Goal: Information Seeking & Learning: Learn about a topic

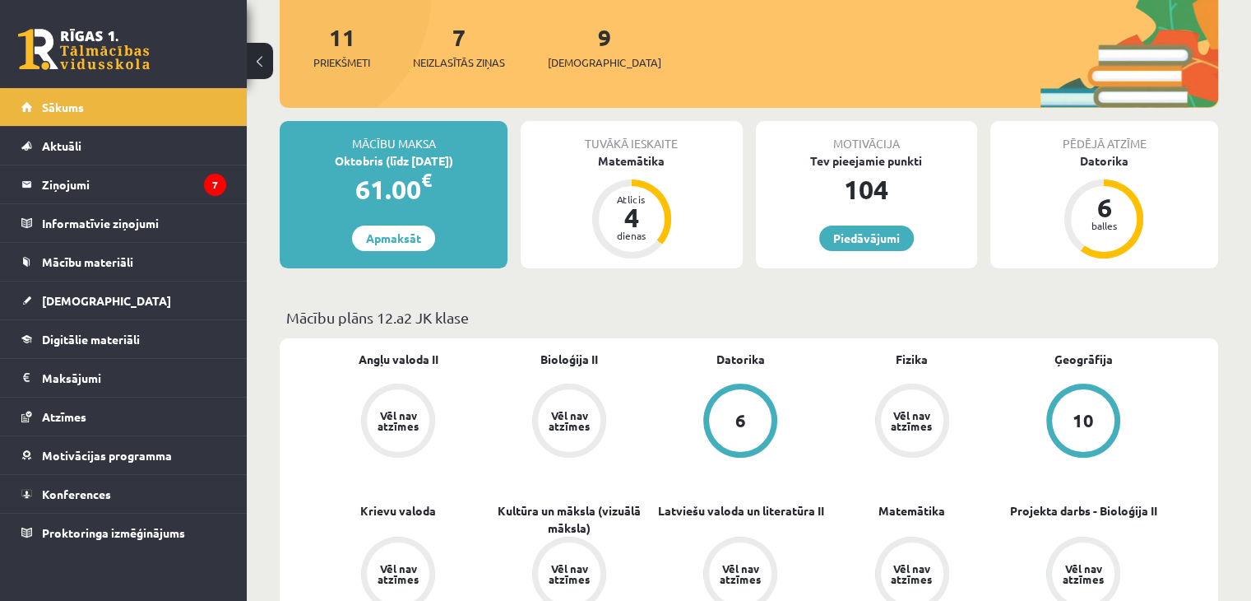
scroll to position [193, 0]
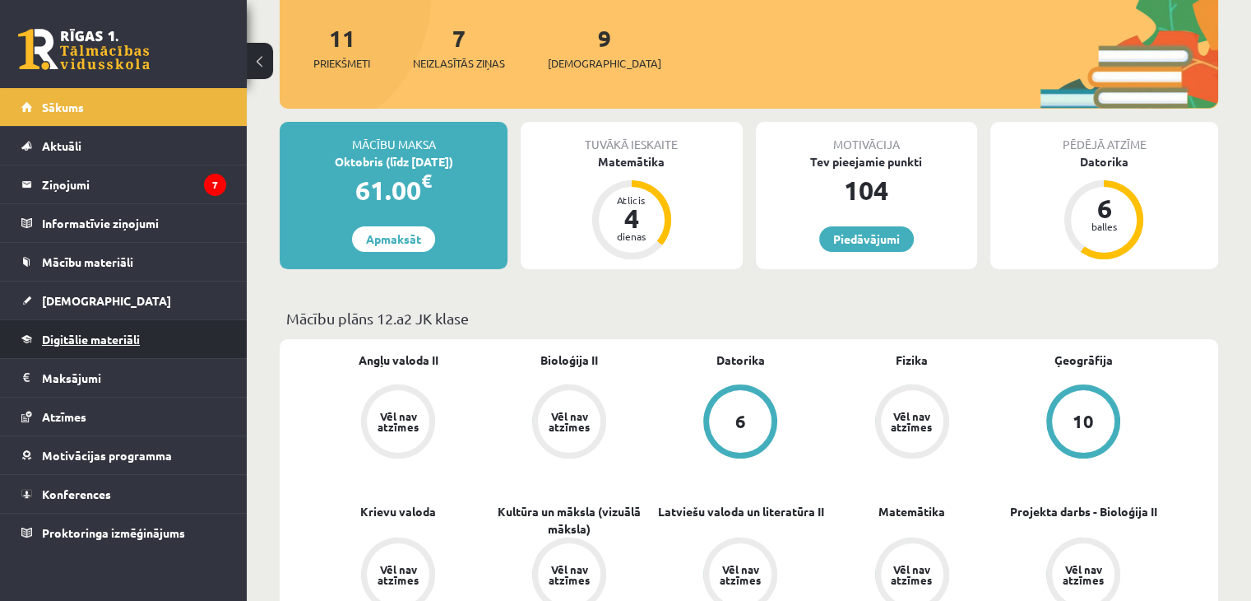
click at [110, 346] on link "Digitālie materiāli" at bounding box center [123, 339] width 205 height 38
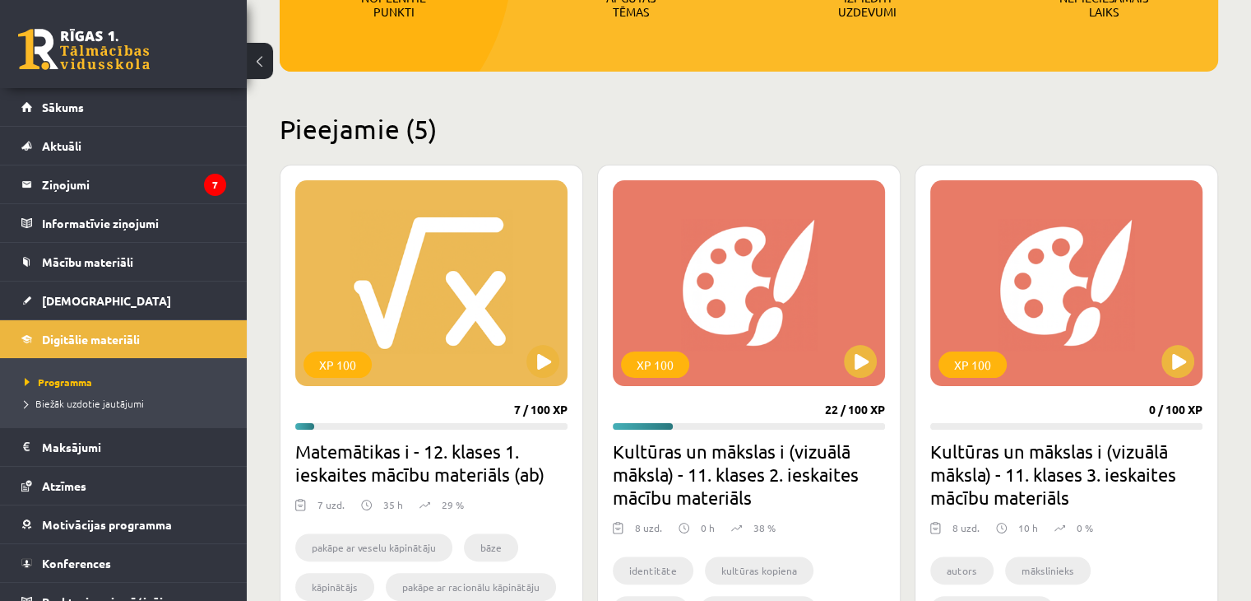
scroll to position [305, 0]
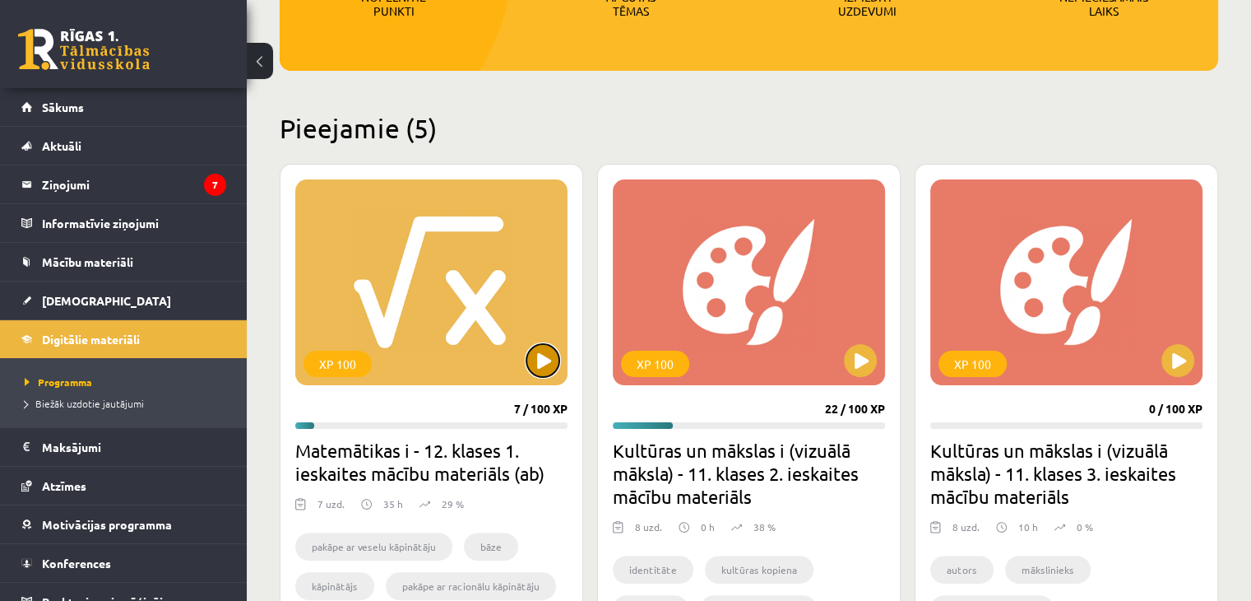
click at [540, 373] on button at bounding box center [543, 360] width 33 height 33
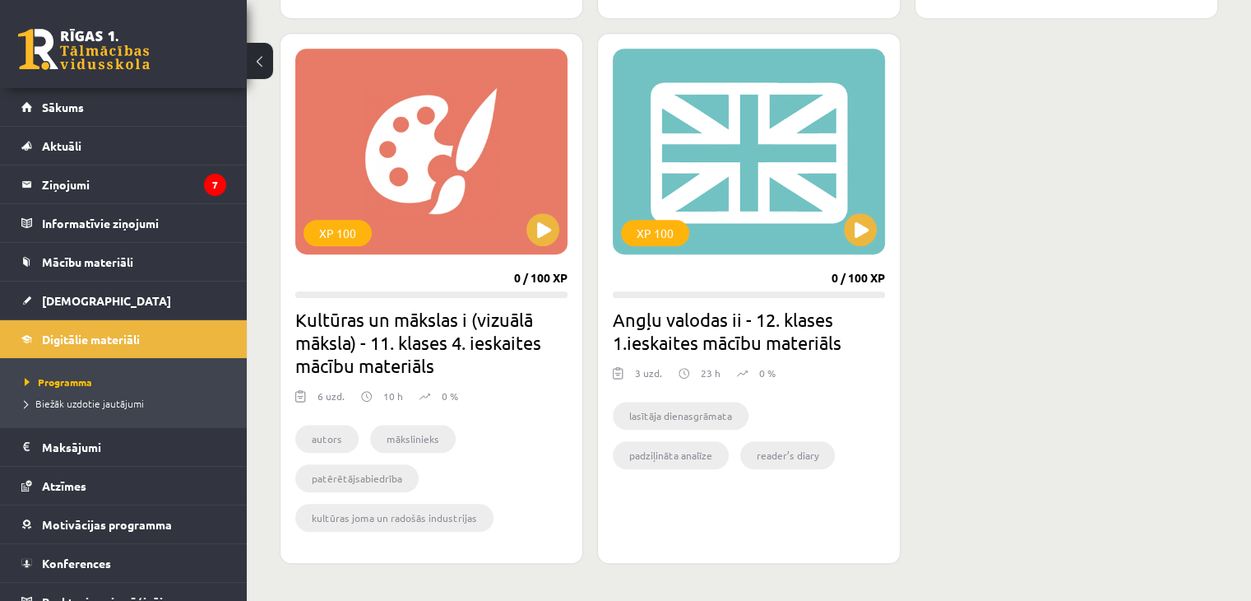
scroll to position [990, 0]
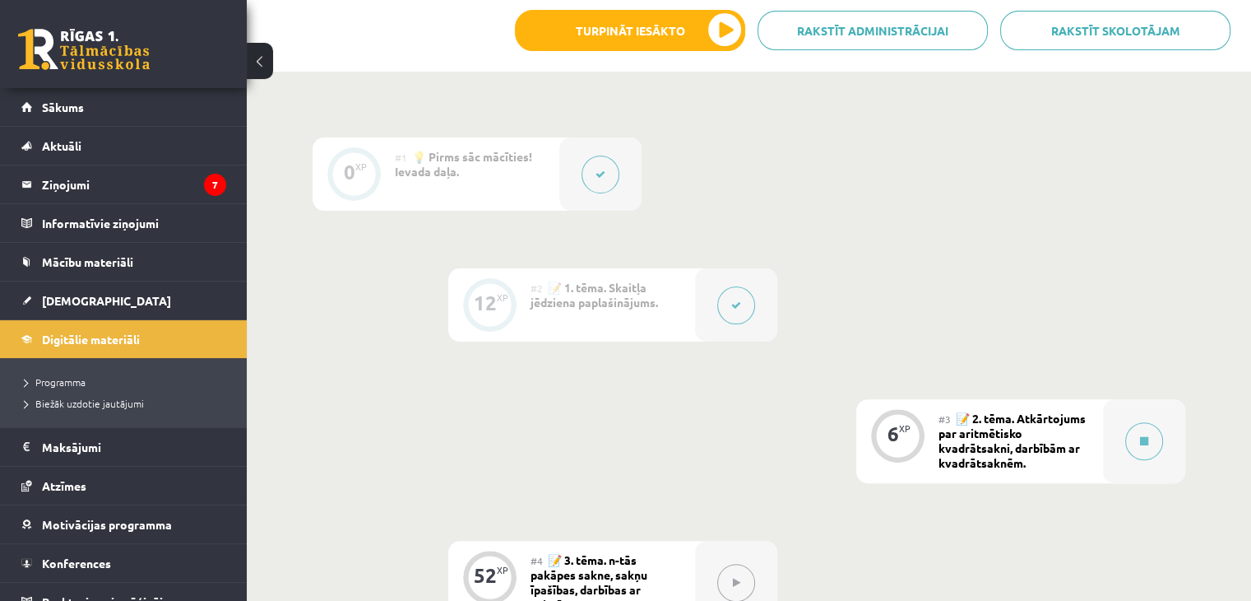
scroll to position [580, 0]
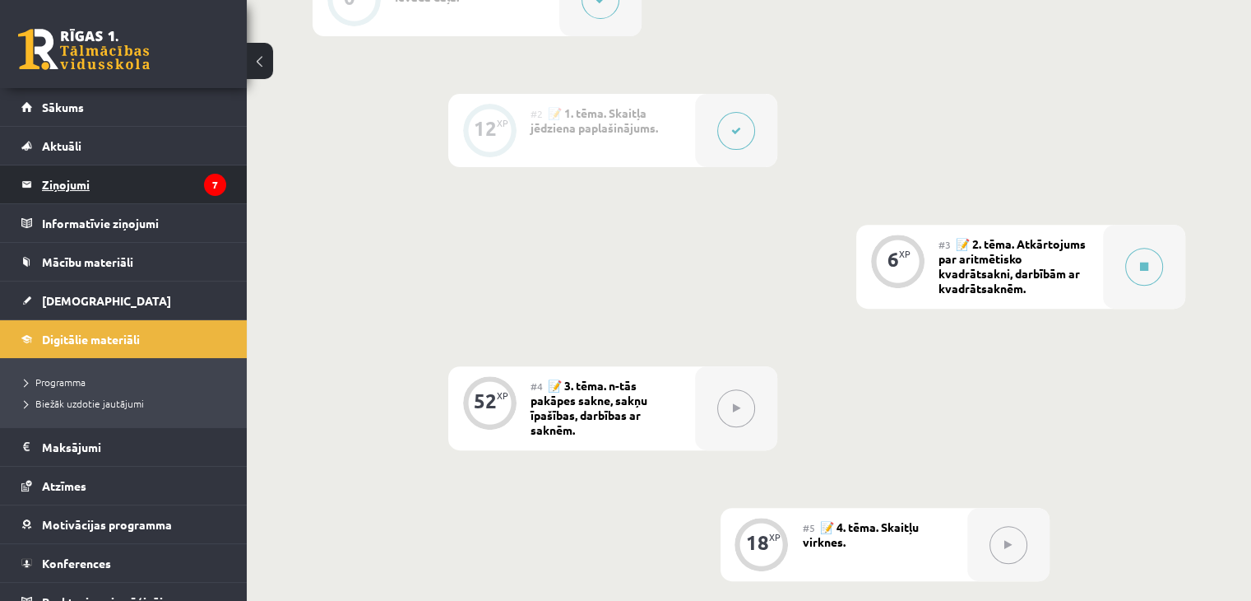
click at [165, 188] on legend "Ziņojumi 7" at bounding box center [134, 184] width 184 height 38
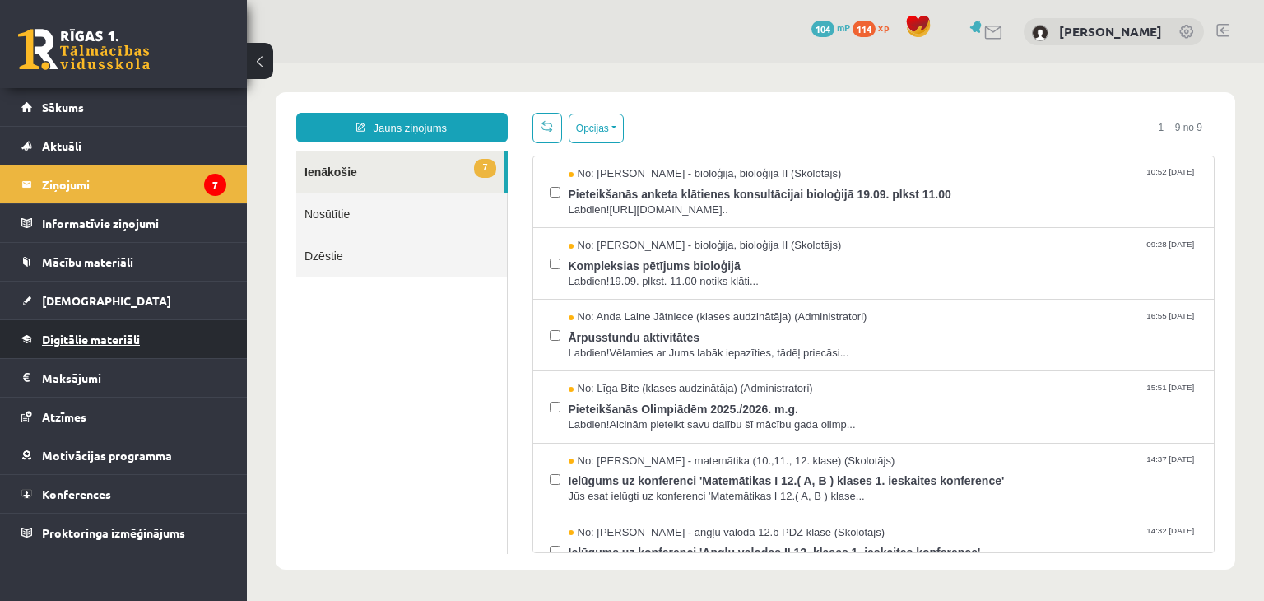
click at [175, 353] on link "Digitālie materiāli" at bounding box center [123, 339] width 205 height 38
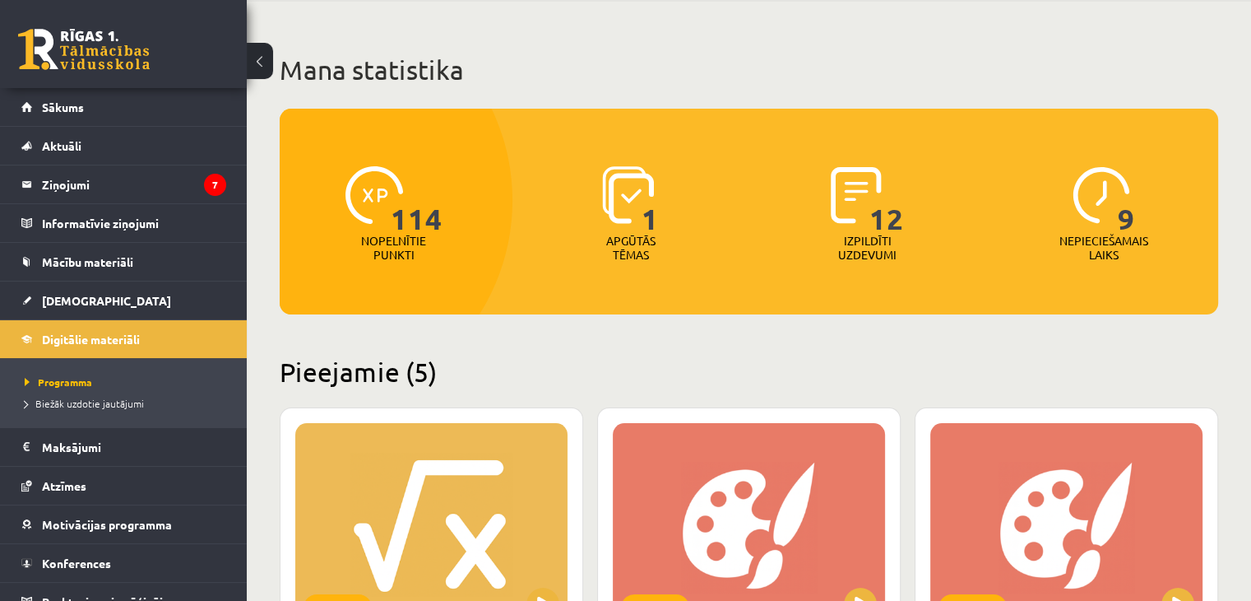
scroll to position [61, 0]
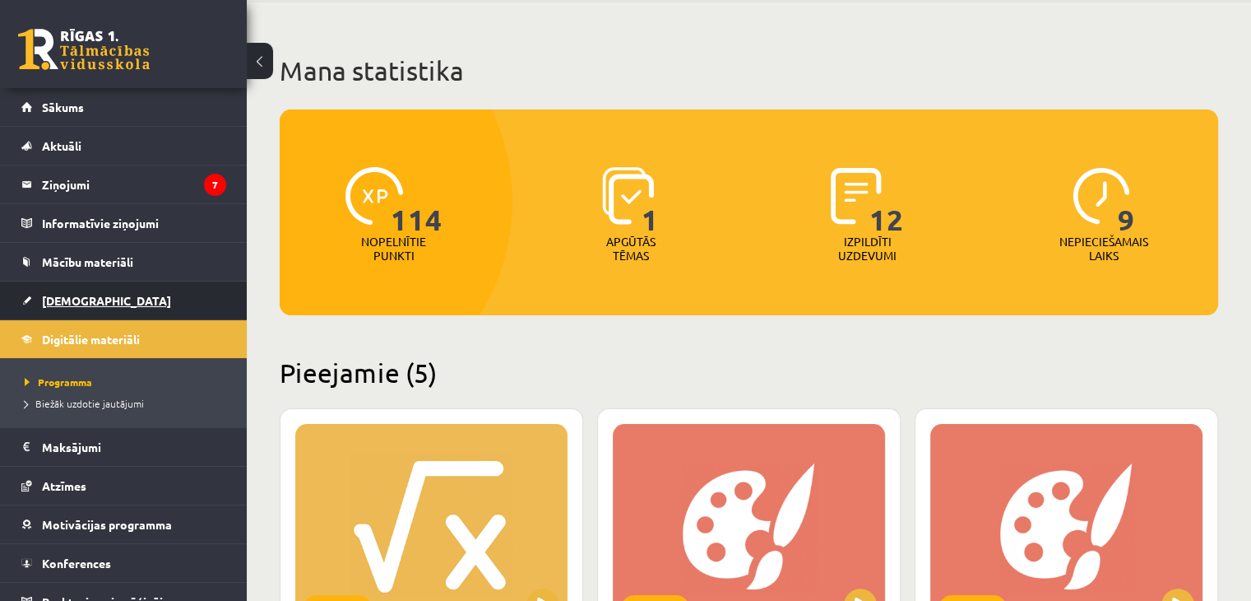
click at [84, 312] on link "[DEMOGRAPHIC_DATA]" at bounding box center [123, 300] width 205 height 38
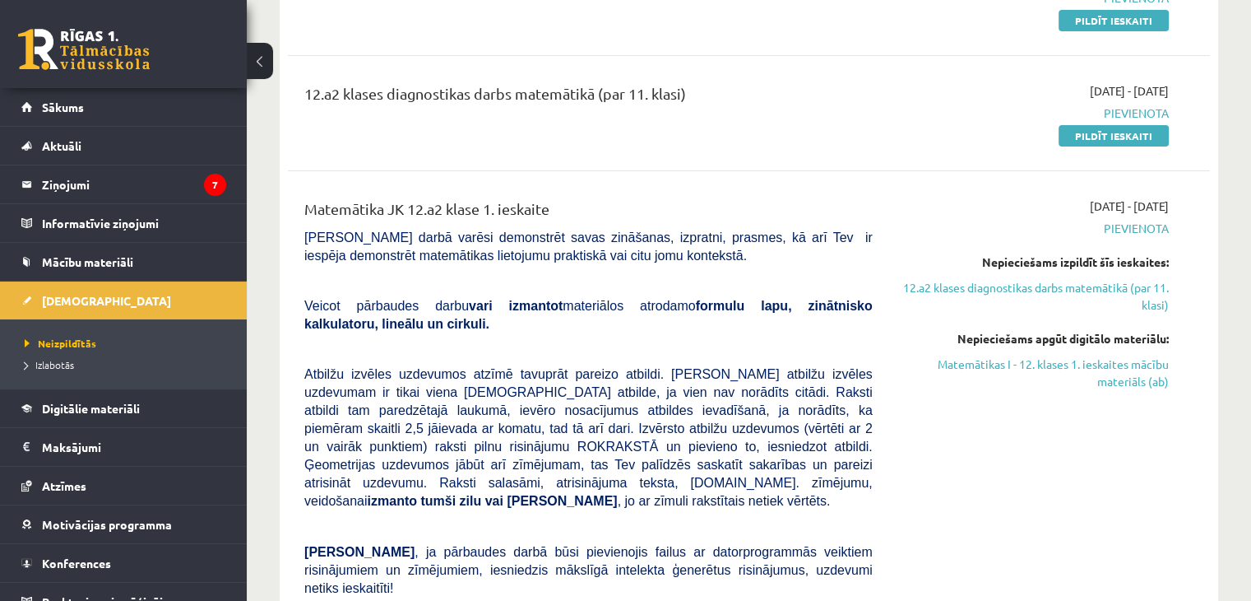
scroll to position [269, 0]
click at [997, 291] on link "12.a2 klases diagnostikas darbs matemātikā (par 11. klasi)" at bounding box center [1034, 295] width 272 height 35
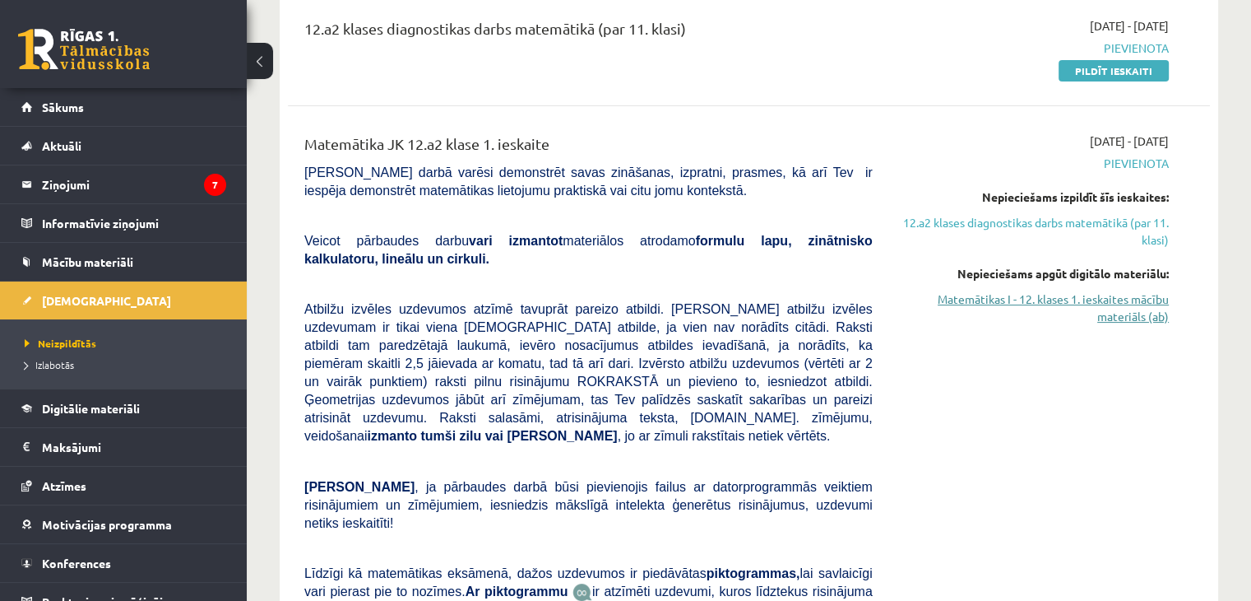
click at [1024, 307] on link "Matemātikas I - 12. klases 1. ieskaites mācību materiāls (ab)" at bounding box center [1034, 307] width 272 height 35
click at [963, 313] on link "Matemātikas I - 12. klases 1. ieskaites mācību materiāls (ab)" at bounding box center [1034, 307] width 272 height 35
drag, startPoint x: 487, startPoint y: 145, endPoint x: 556, endPoint y: 139, distance: 69.4
click at [556, 139] on div "Matemātika JK 12.a2 klase 1. ieskaite" at bounding box center [588, 147] width 569 height 30
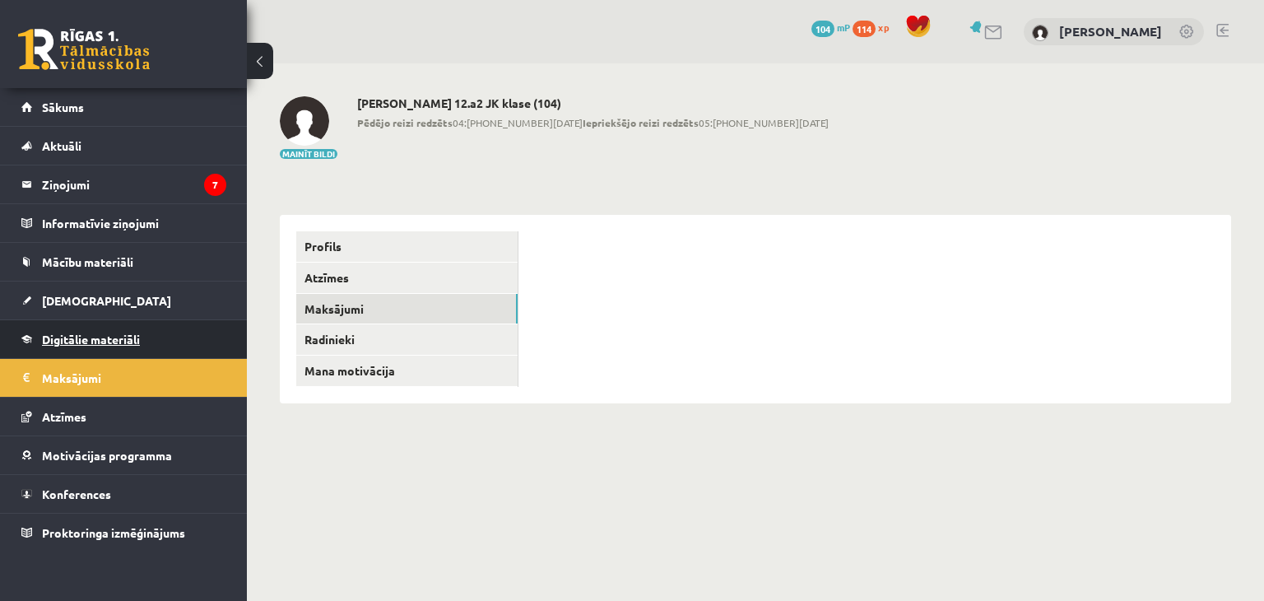
click at [132, 343] on span "Digitālie materiāli" at bounding box center [91, 339] width 98 height 15
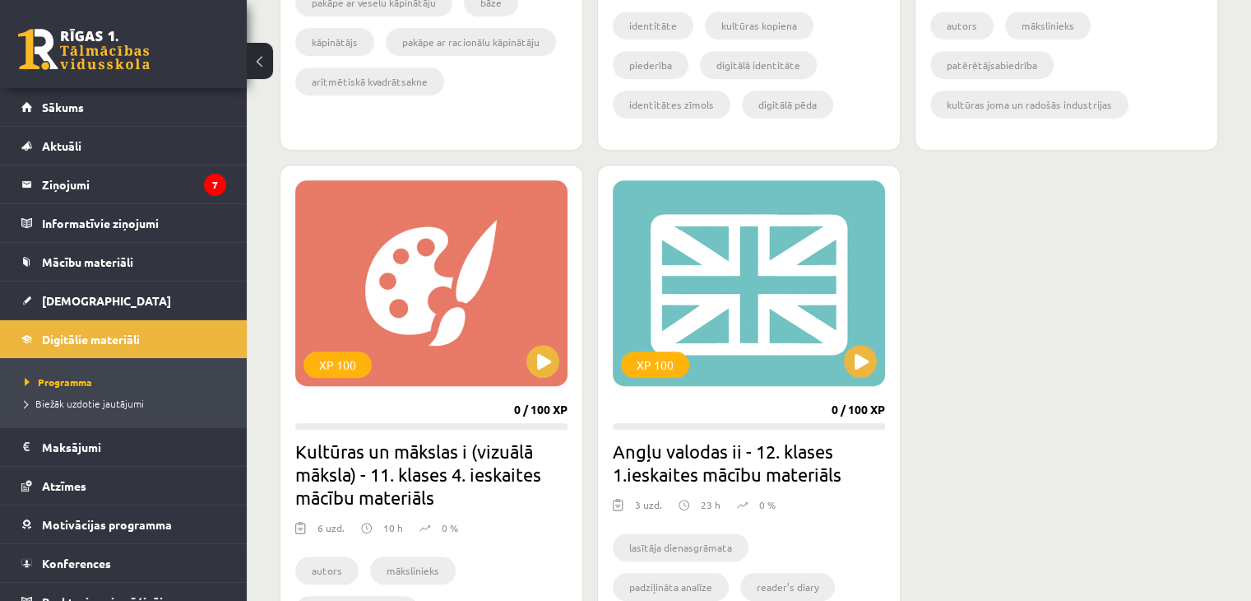
scroll to position [819, 0]
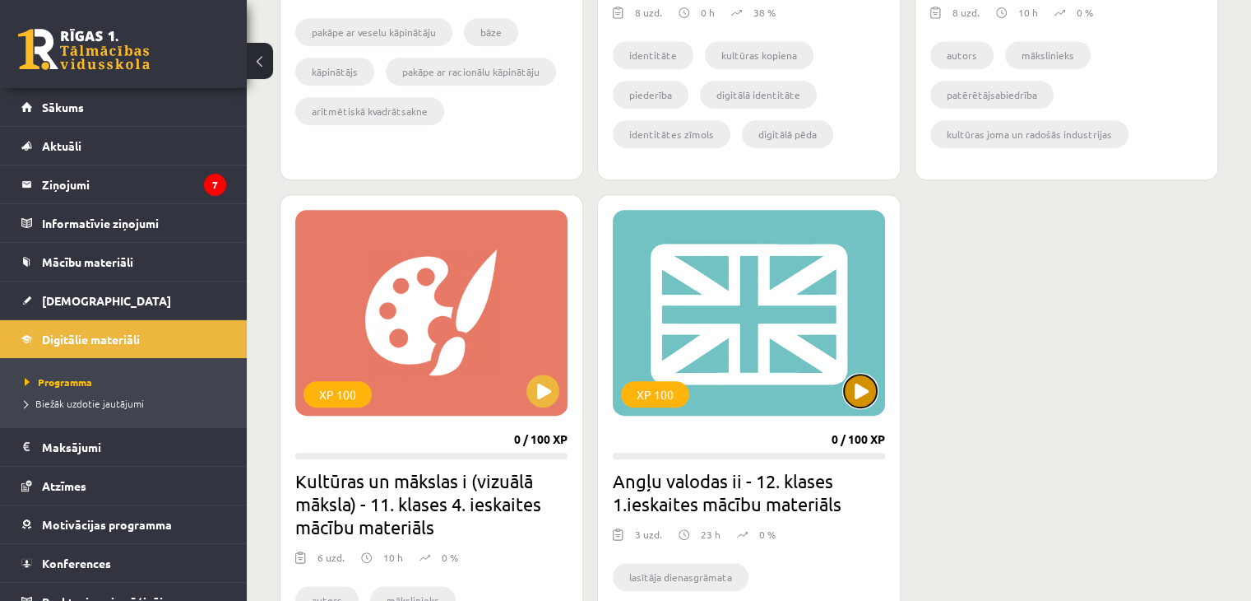
click at [846, 383] on button at bounding box center [860, 390] width 33 height 33
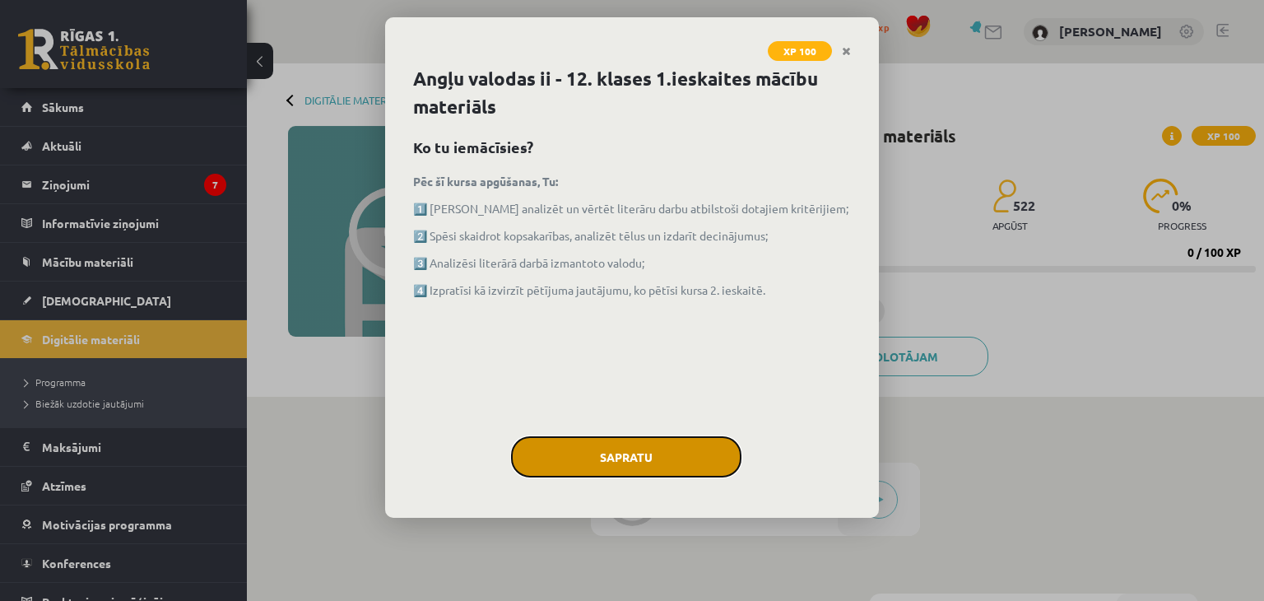
click at [676, 442] on button "Sapratu" at bounding box center [626, 456] width 230 height 41
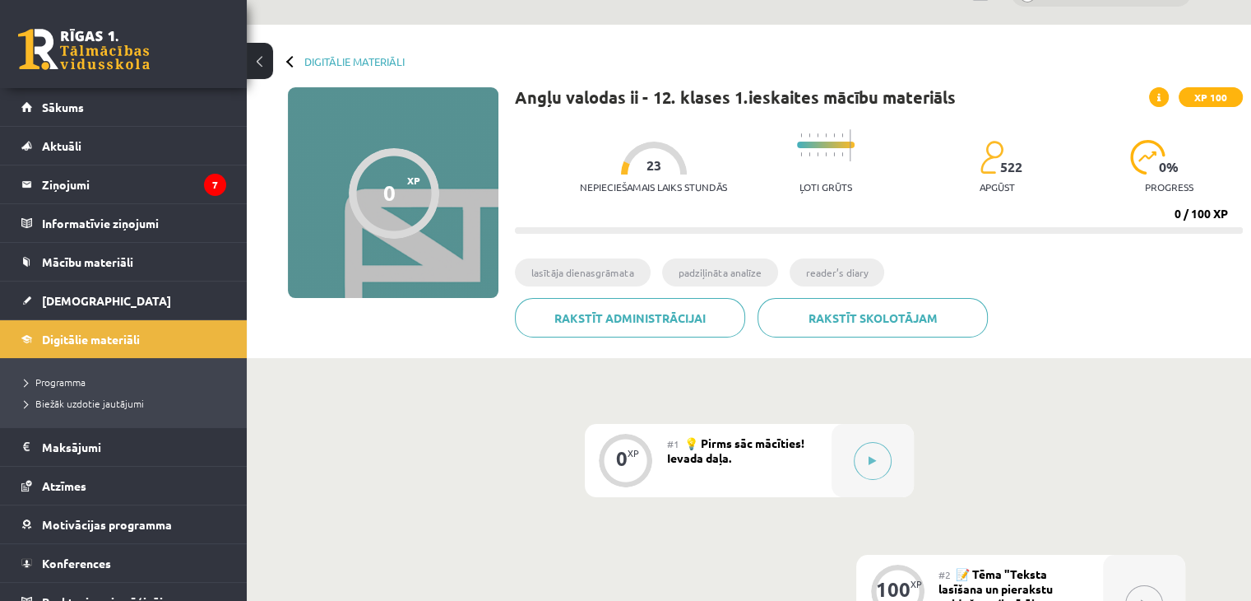
scroll to position [39, 0]
click at [87, 93] on link "Sākums" at bounding box center [123, 107] width 205 height 38
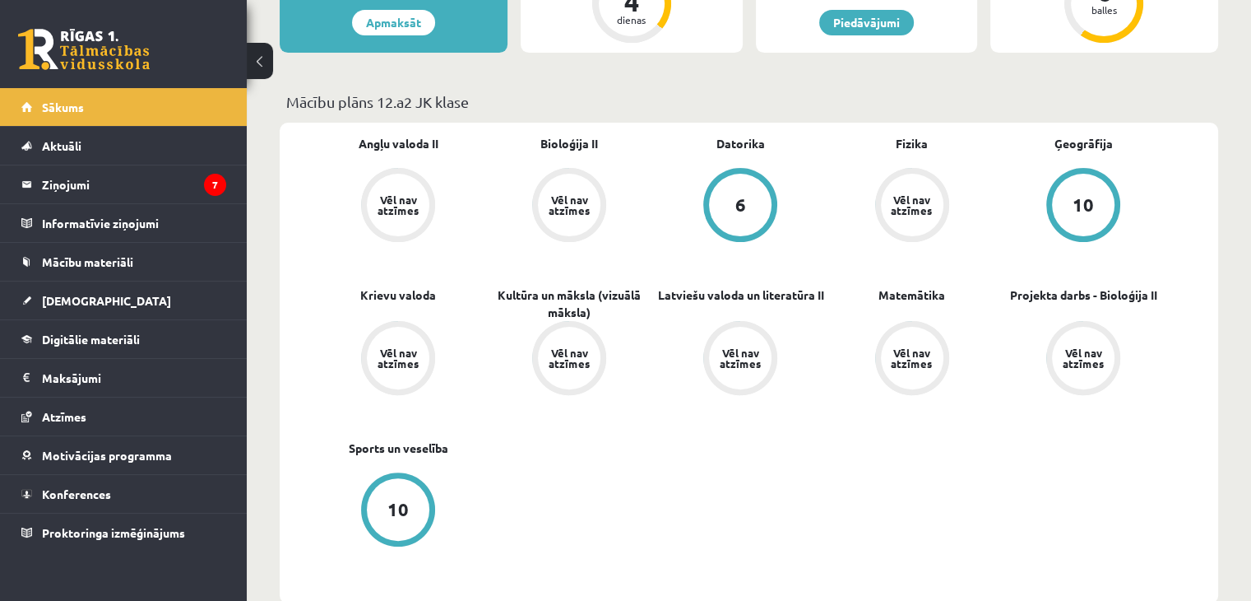
scroll to position [408, 0]
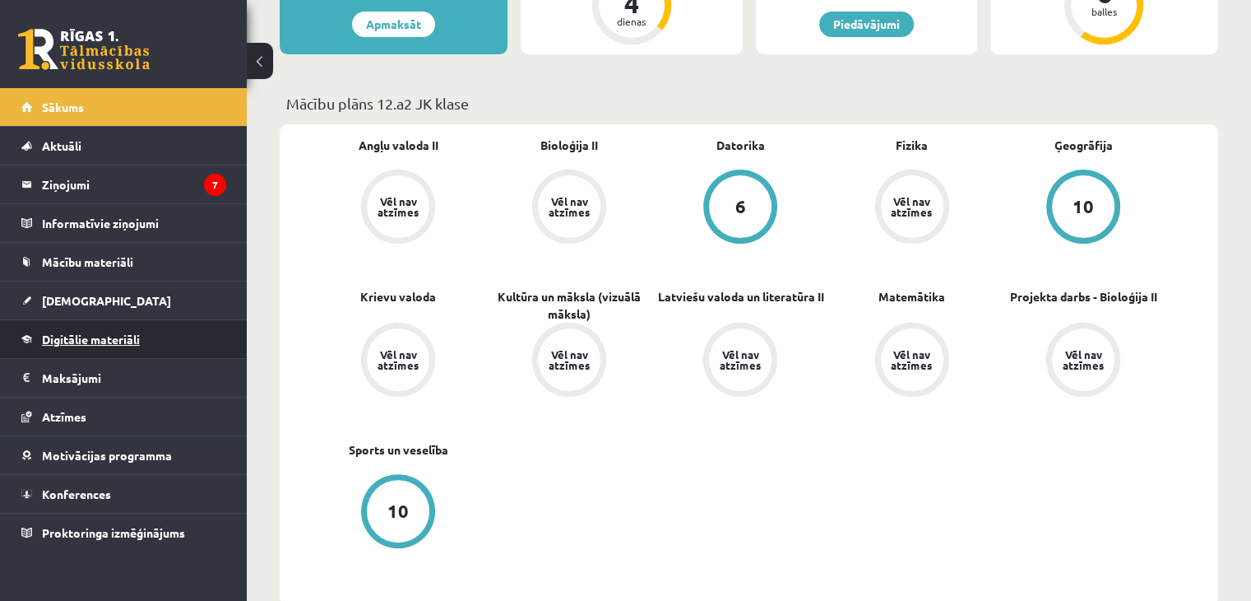
click at [155, 336] on link "Digitālie materiāli" at bounding box center [123, 339] width 205 height 38
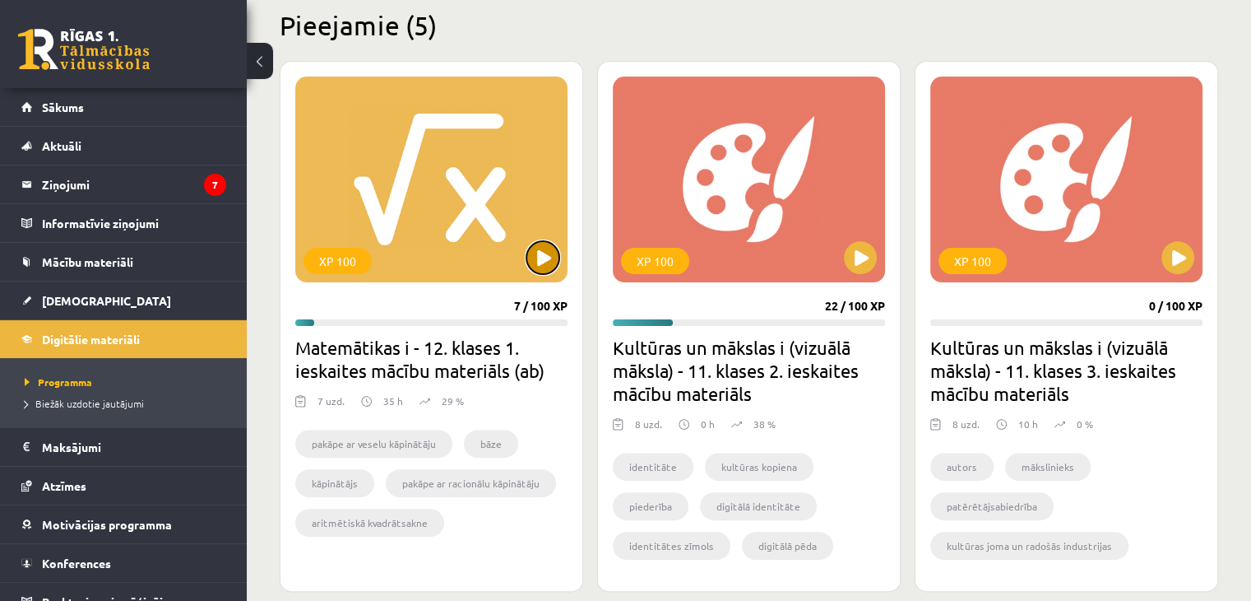
click at [536, 261] on button at bounding box center [543, 257] width 33 height 33
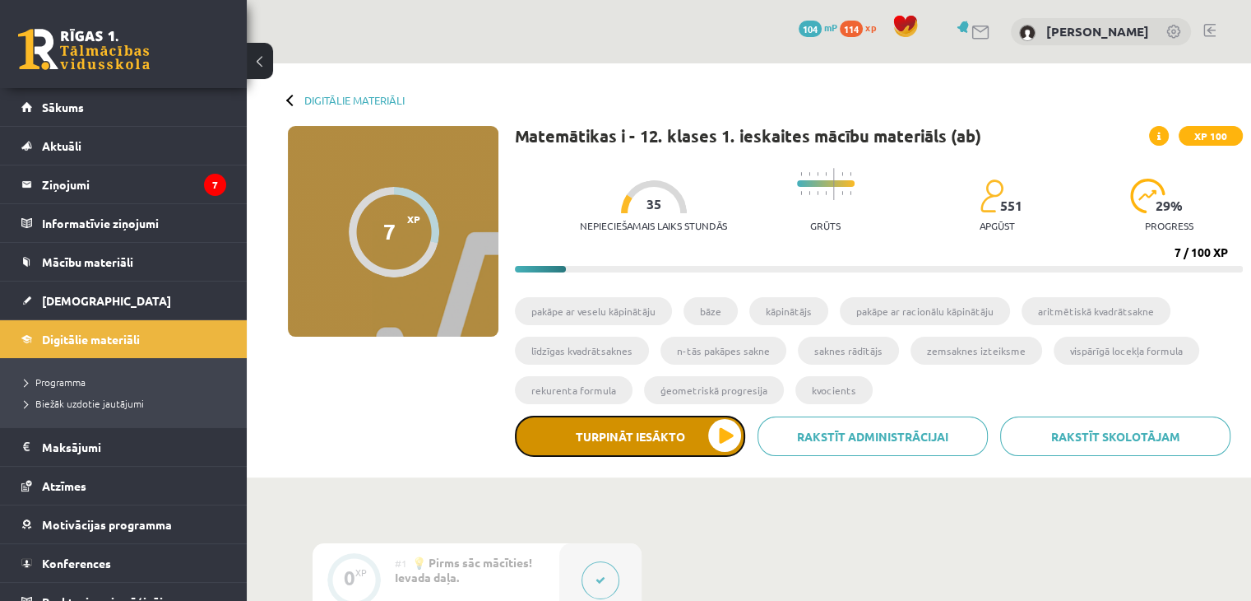
click at [678, 430] on button "Turpināt iesākto" at bounding box center [630, 436] width 230 height 41
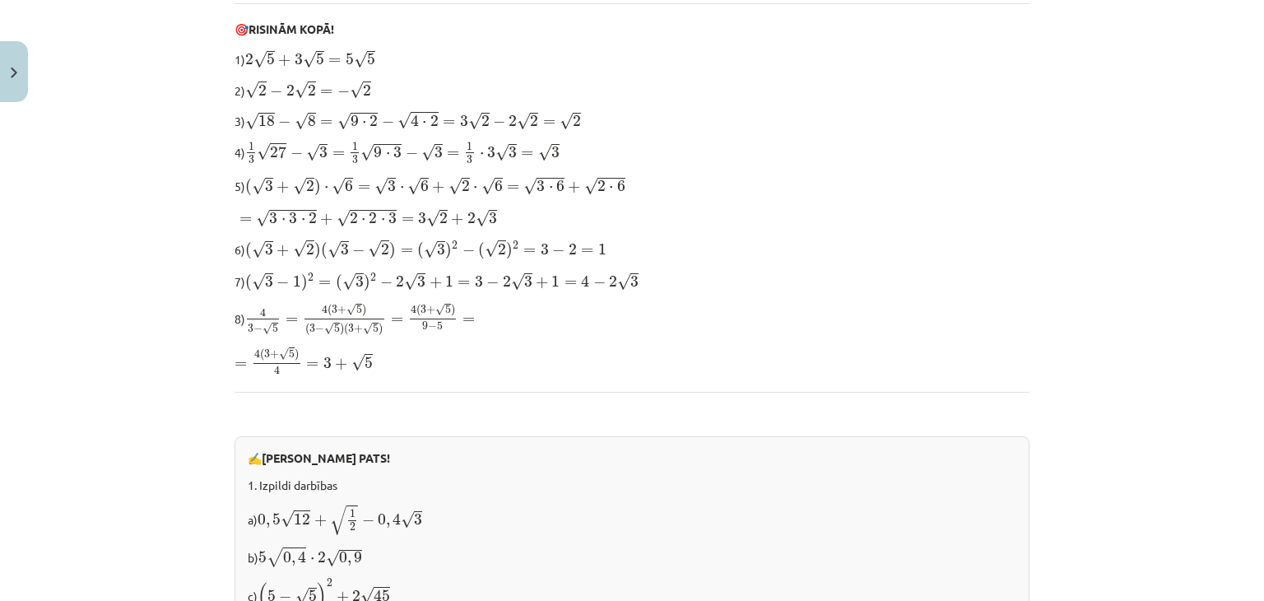
scroll to position [434, 0]
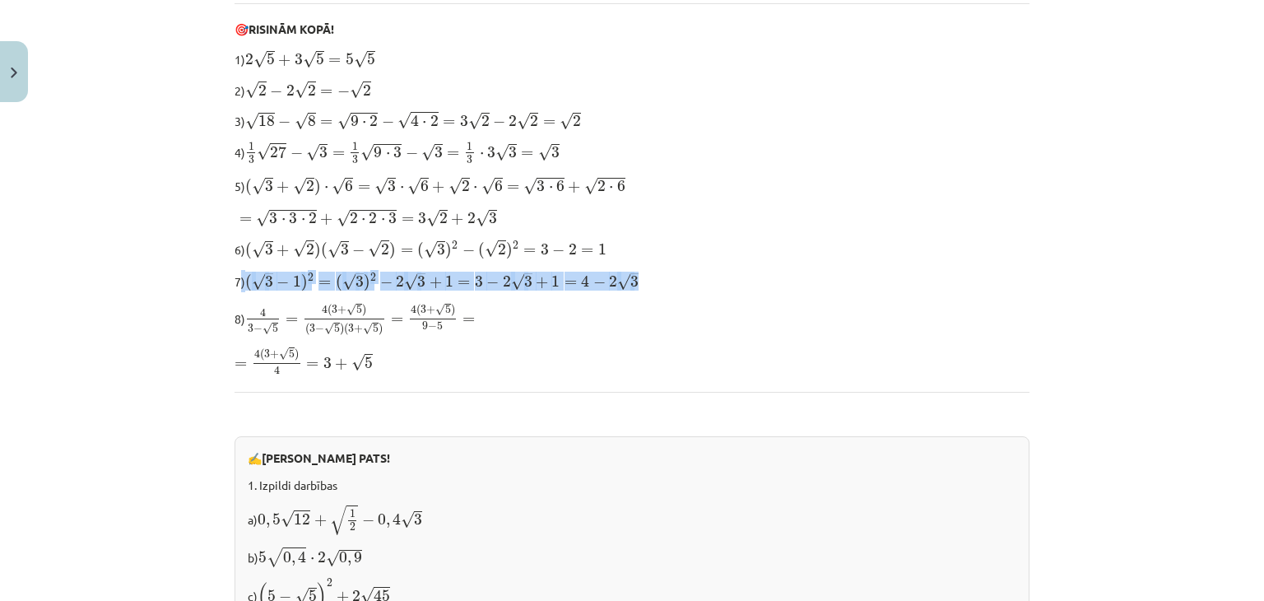
drag, startPoint x: 233, startPoint y: 281, endPoint x: 661, endPoint y: 269, distance: 428.0
click at [661, 270] on p "7) ( √ 3 − 1 ) 2 = ( √ 3 ) 2 − 2 √ 3 + 1 = 3 − 2 √ 3 + 1 = 4 − 2 √ 3 ( 3 − 1 ) …" at bounding box center [631, 281] width 795 height 22
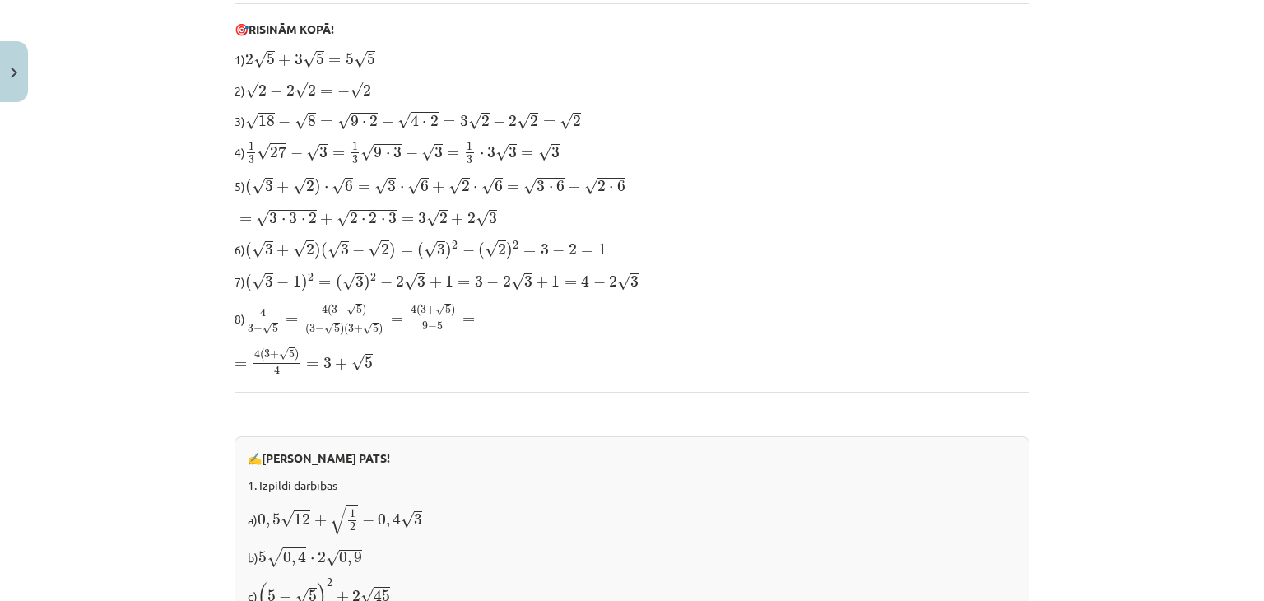
click at [357, 291] on div "Darbības ar kvadrātsaknēm Savienojot divas vai vairākas kvadrātsaknes ar darbīb…" at bounding box center [631, 441] width 795 height 1111
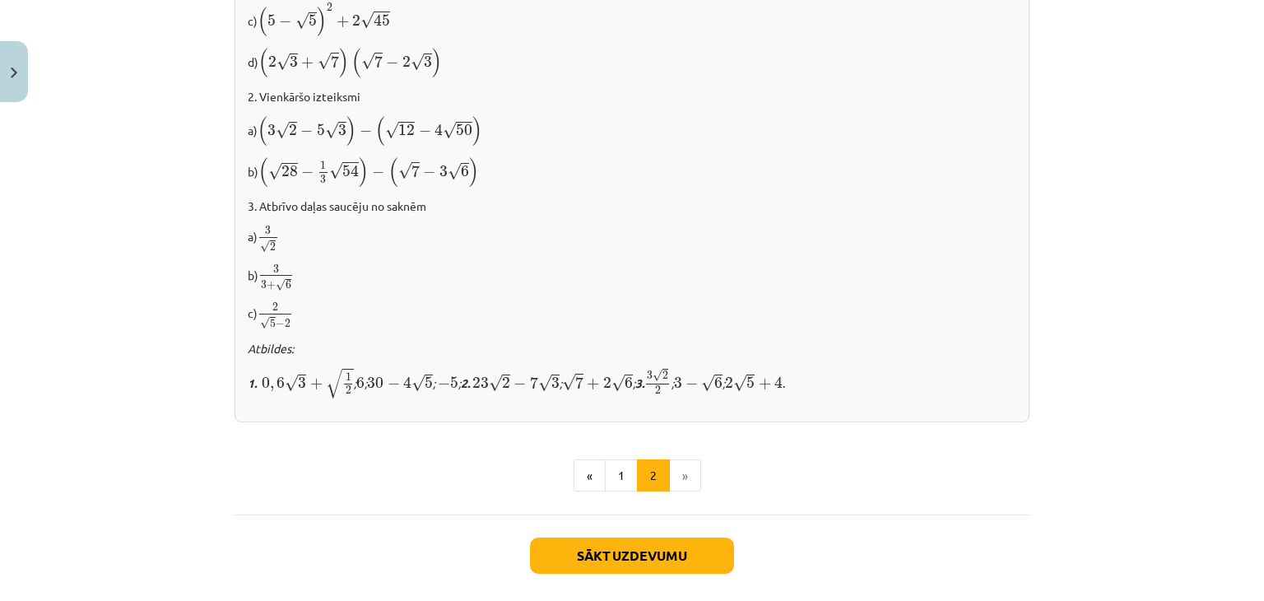
scroll to position [1010, 0]
click at [699, 555] on button "Sākt uzdevumu" at bounding box center [632, 554] width 204 height 36
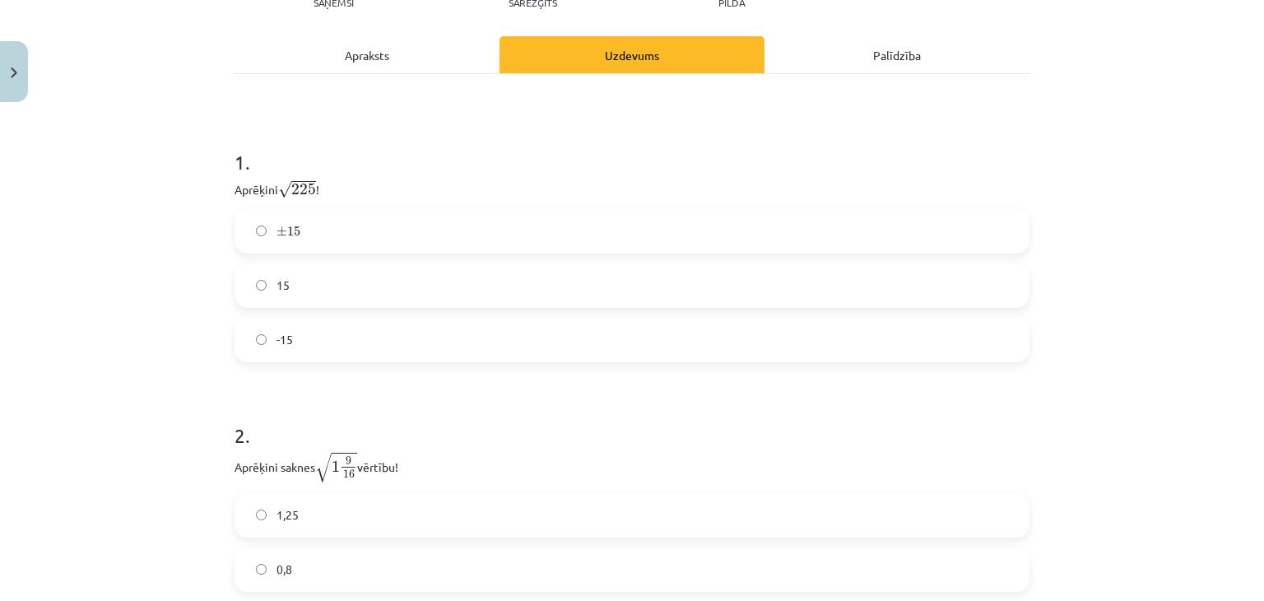
scroll to position [216, 0]
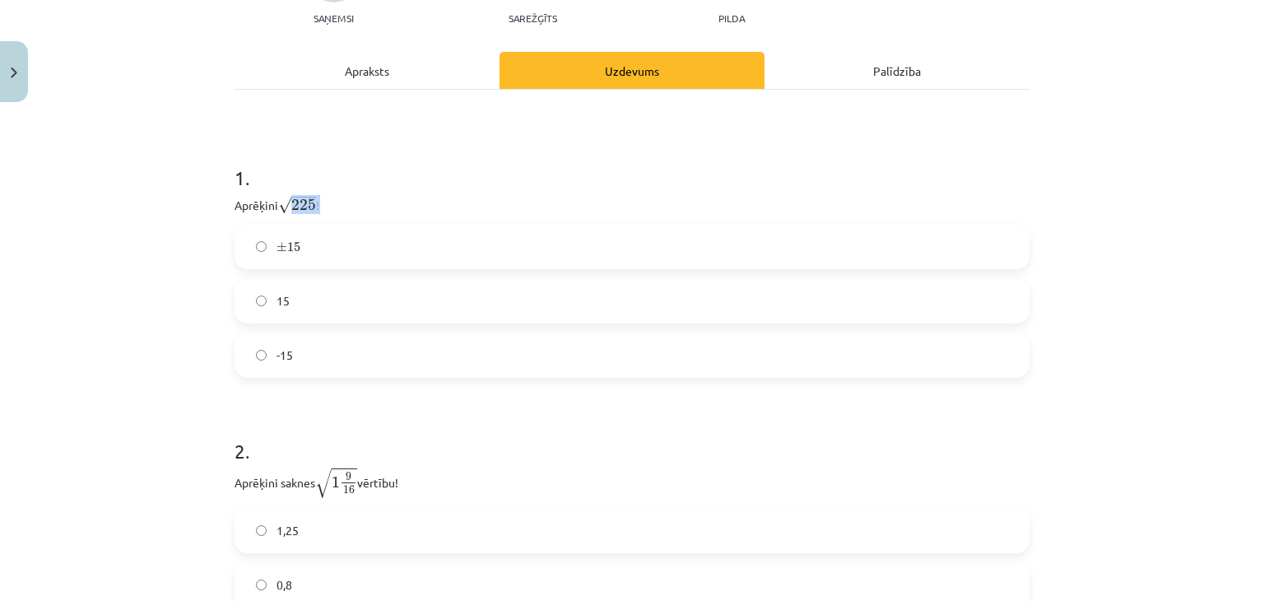
drag, startPoint x: 290, startPoint y: 208, endPoint x: 313, endPoint y: 205, distance: 23.3
click at [313, 205] on p "Aprēķini √ 225 225 !" at bounding box center [631, 203] width 795 height 21
click at [237, 307] on label "15" at bounding box center [632, 301] width 792 height 41
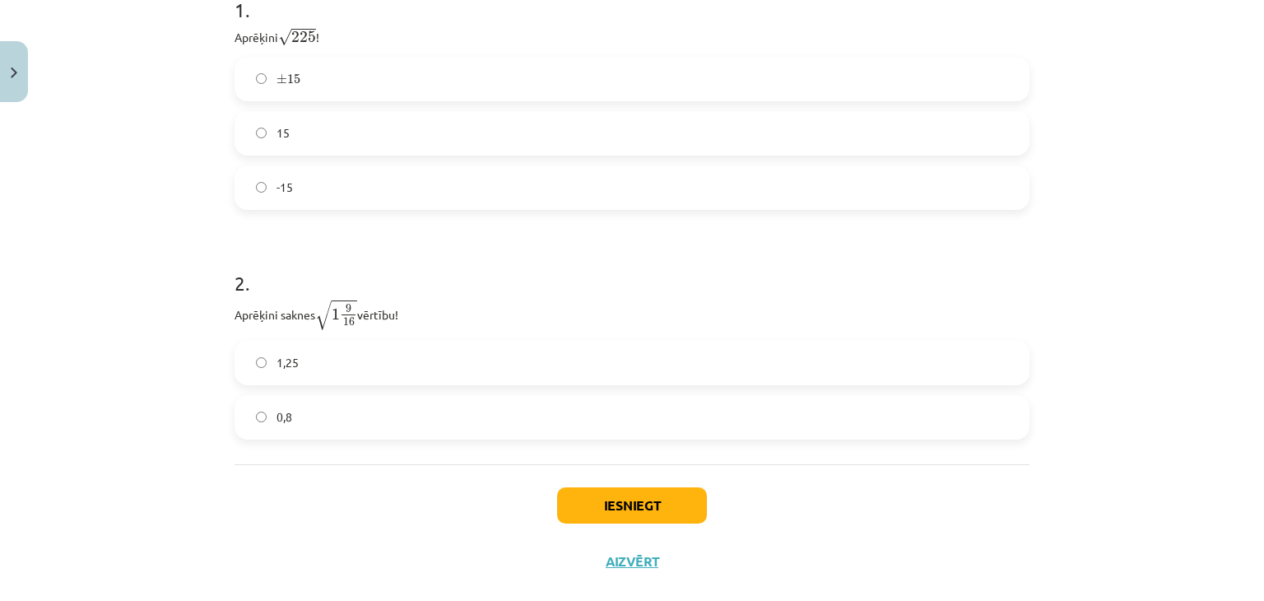
scroll to position [412, 0]
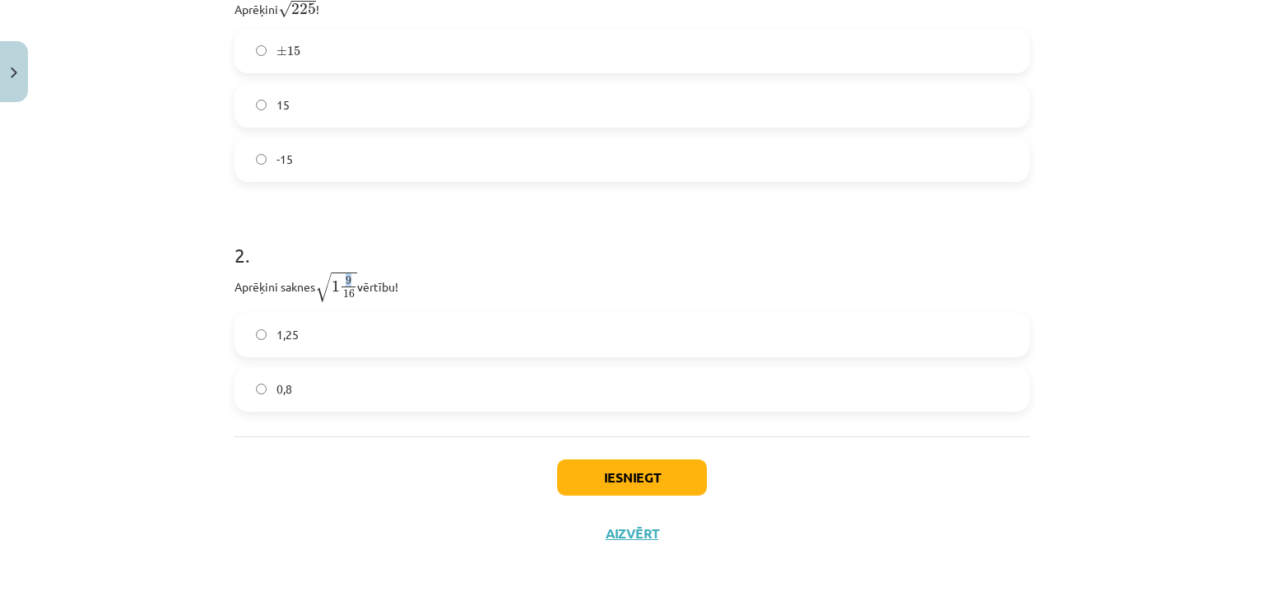
click at [346, 276] on span "9" at bounding box center [348, 280] width 14 height 8
click at [309, 329] on label "1,25" at bounding box center [632, 334] width 792 height 41
drag, startPoint x: 346, startPoint y: 281, endPoint x: 355, endPoint y: 295, distance: 16.7
click at [355, 295] on p "Aprēķini saknes √ 1 9 16 1 9 16 vērtību!" at bounding box center [631, 287] width 795 height 32
click at [290, 373] on label "0,8" at bounding box center [632, 389] width 792 height 41
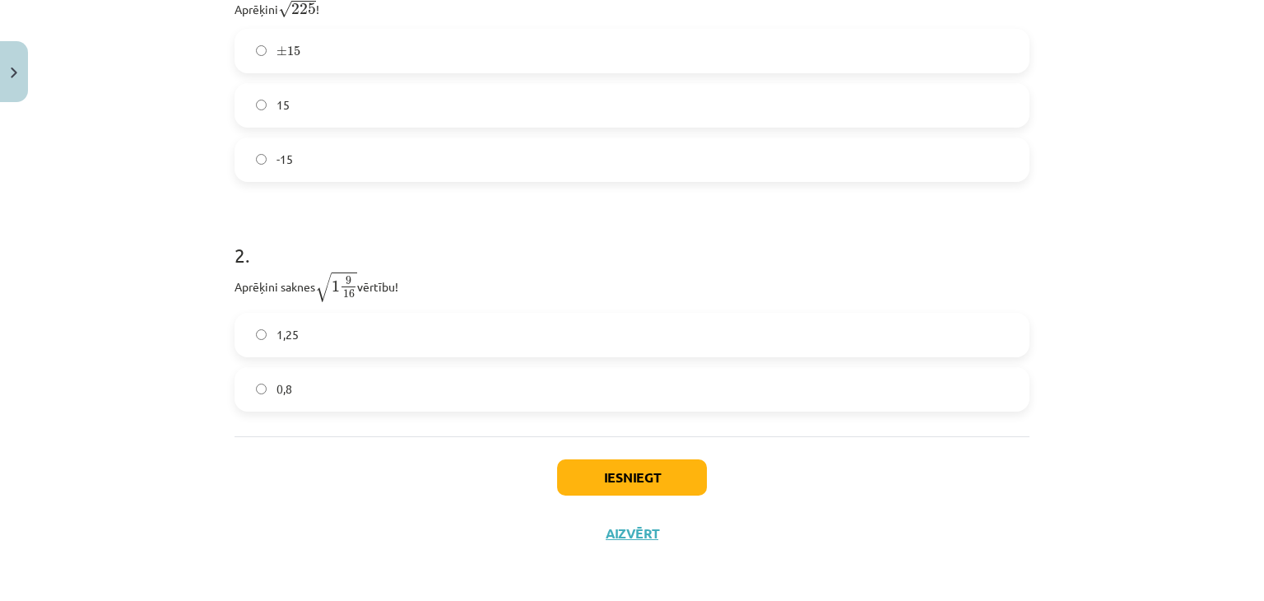
click at [289, 336] on span "1,25" at bounding box center [287, 334] width 22 height 17
click at [596, 488] on button "Iesniegt" at bounding box center [632, 477] width 150 height 36
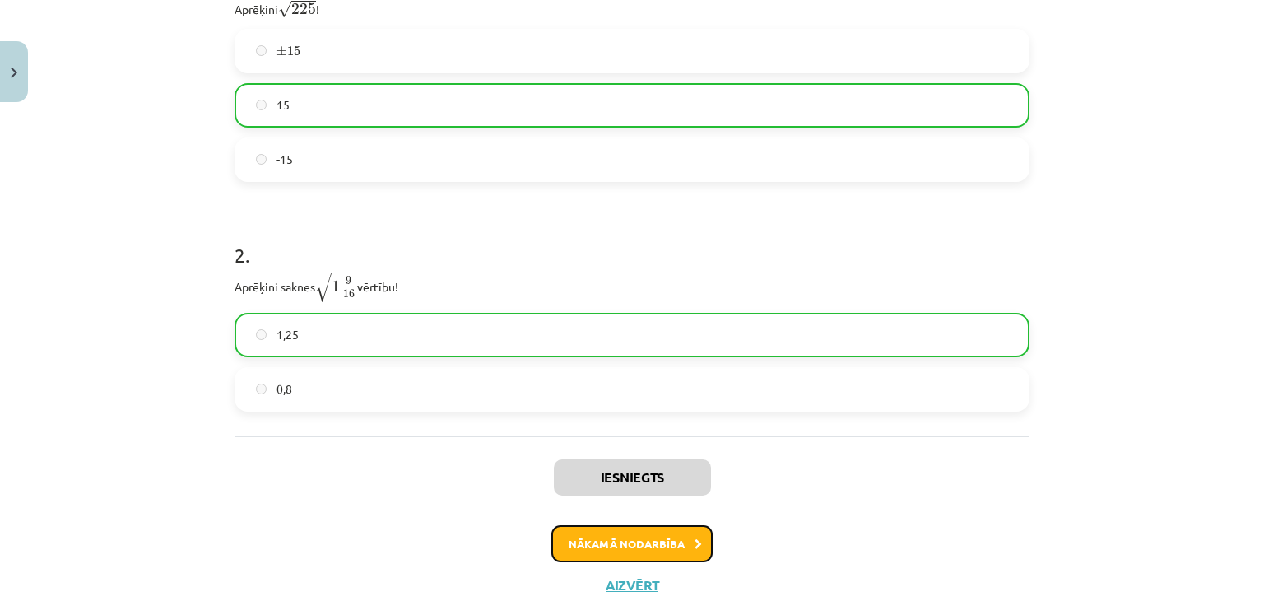
click at [629, 559] on button "Nākamā nodarbība" at bounding box center [631, 544] width 161 height 38
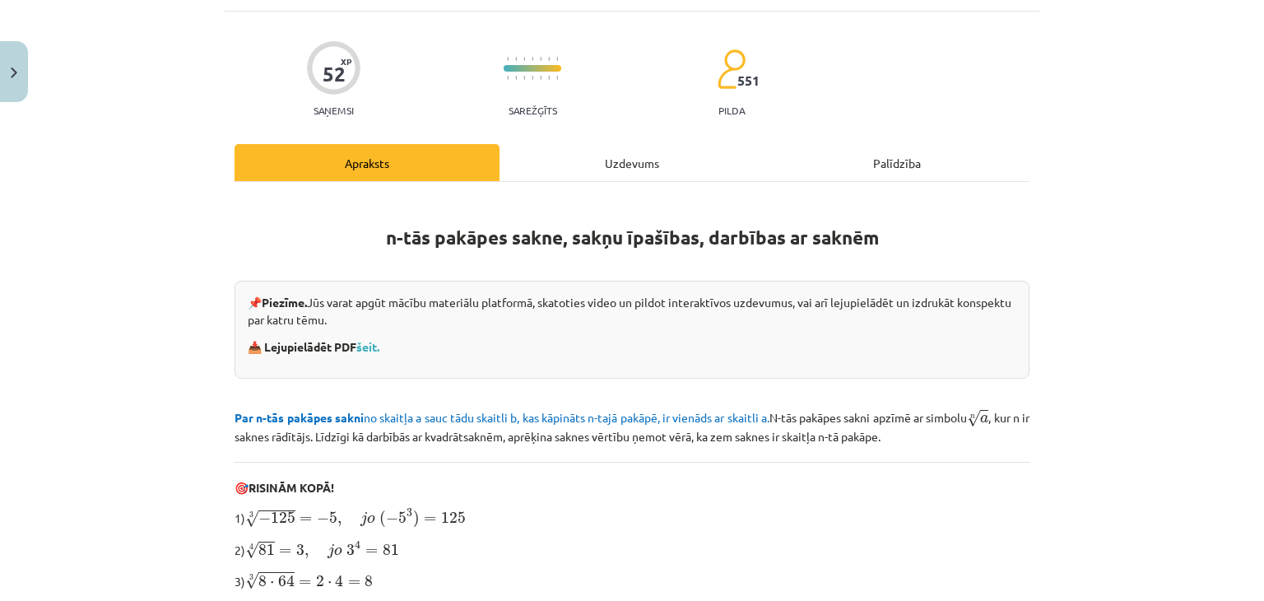
scroll to position [106, 0]
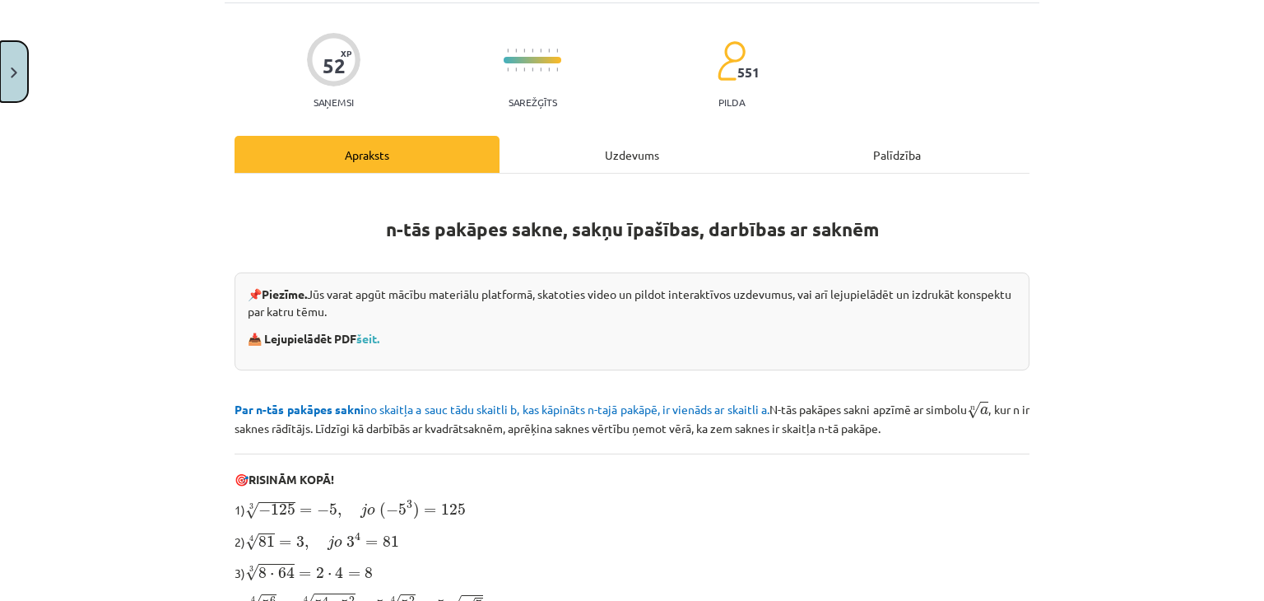
click at [0, 90] on button "Close" at bounding box center [14, 71] width 28 height 61
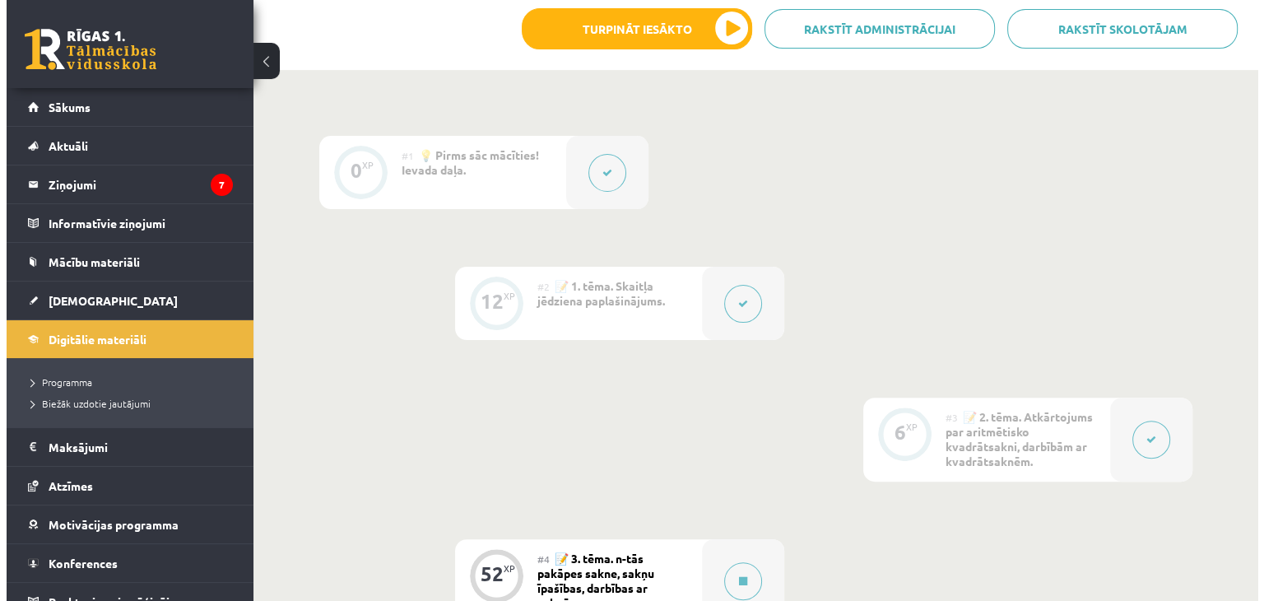
scroll to position [415, 0]
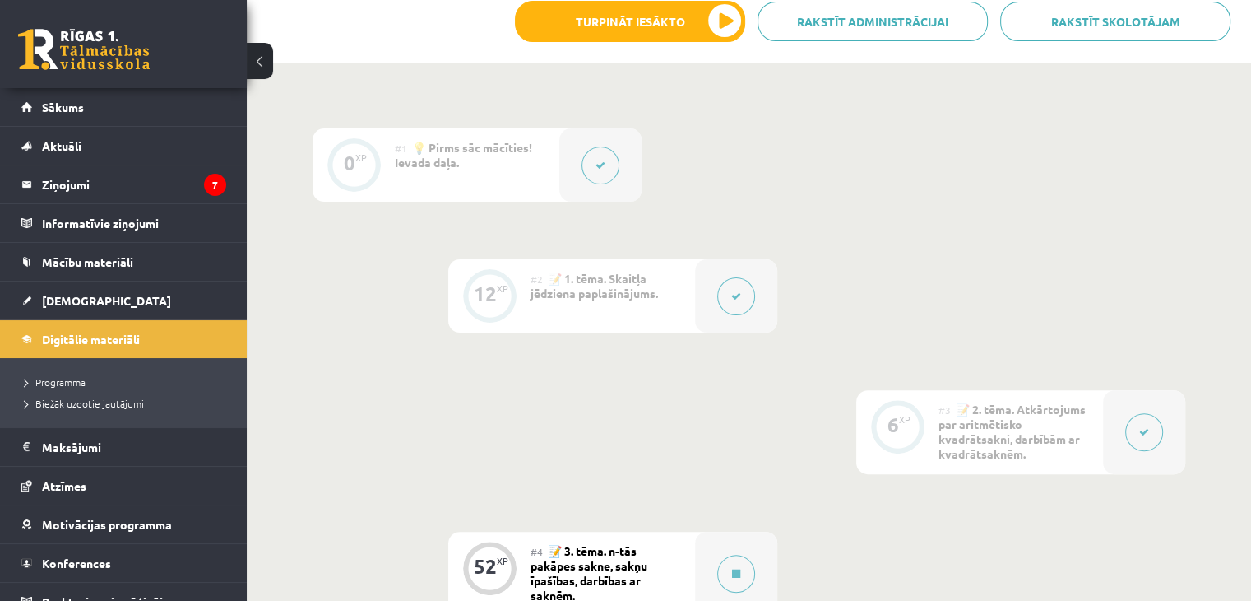
click at [1141, 429] on icon at bounding box center [1145, 432] width 10 height 10
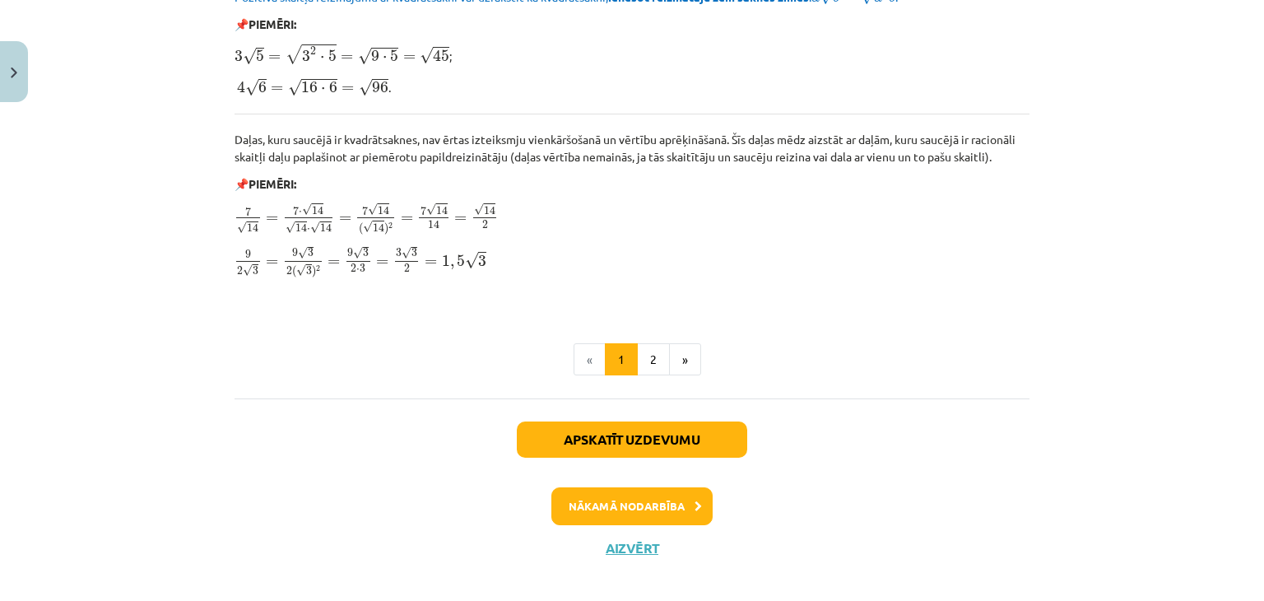
scroll to position [2027, 0]
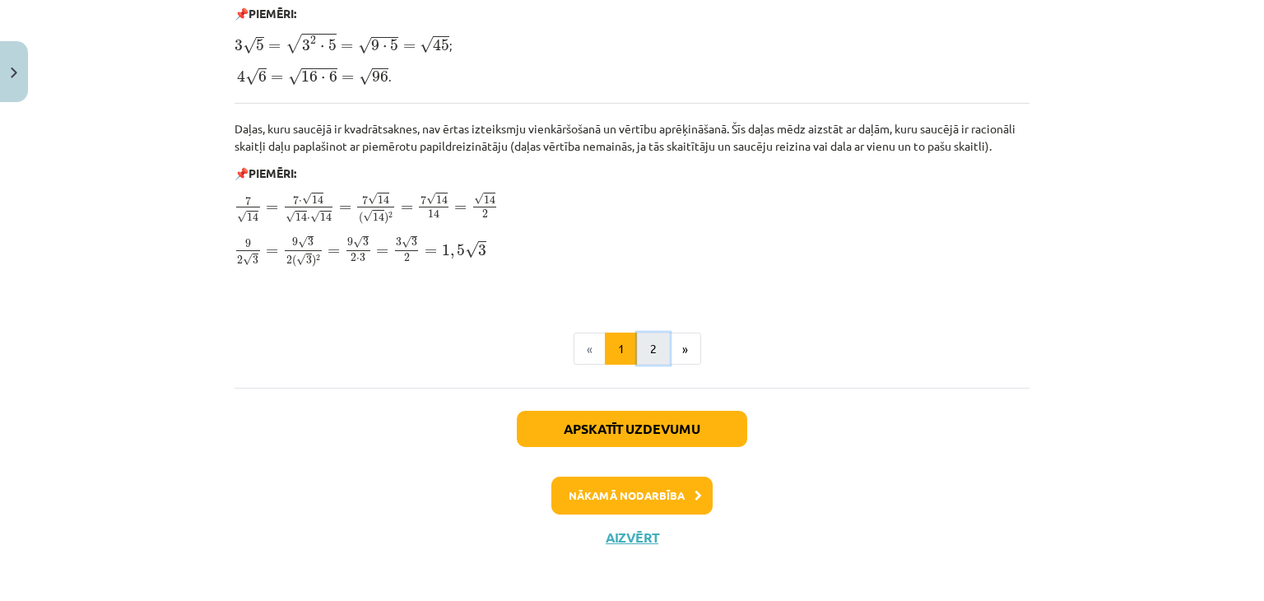
click at [644, 346] on button "2" at bounding box center [653, 348] width 33 height 33
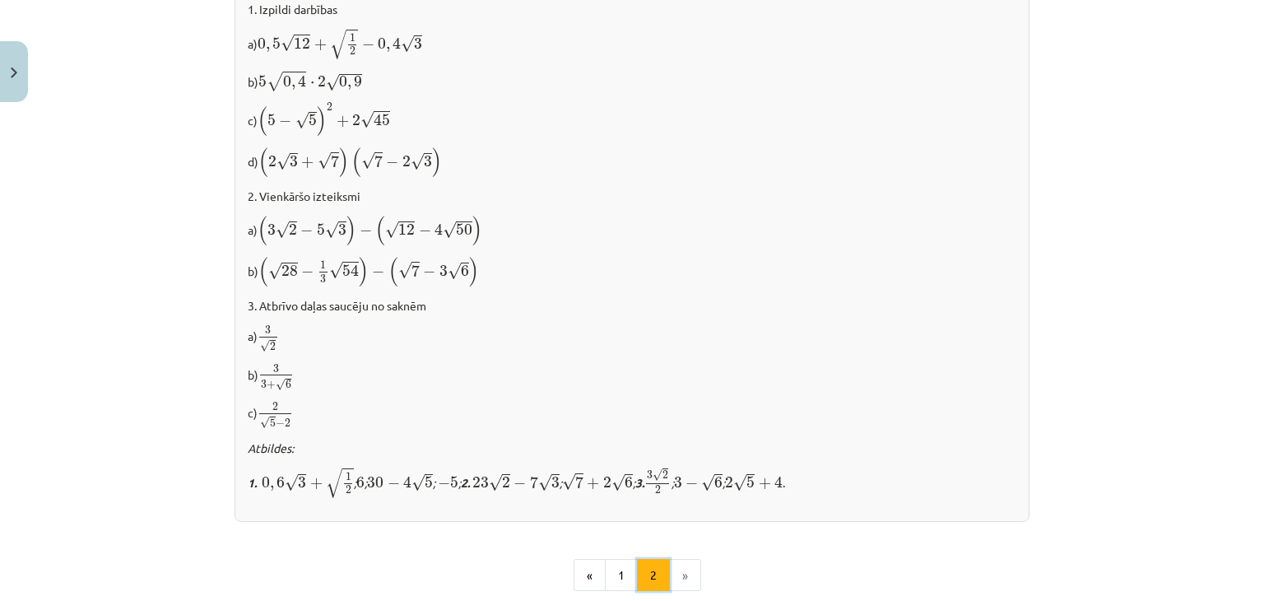
scroll to position [907, 0]
click at [611, 575] on button "1" at bounding box center [621, 578] width 33 height 33
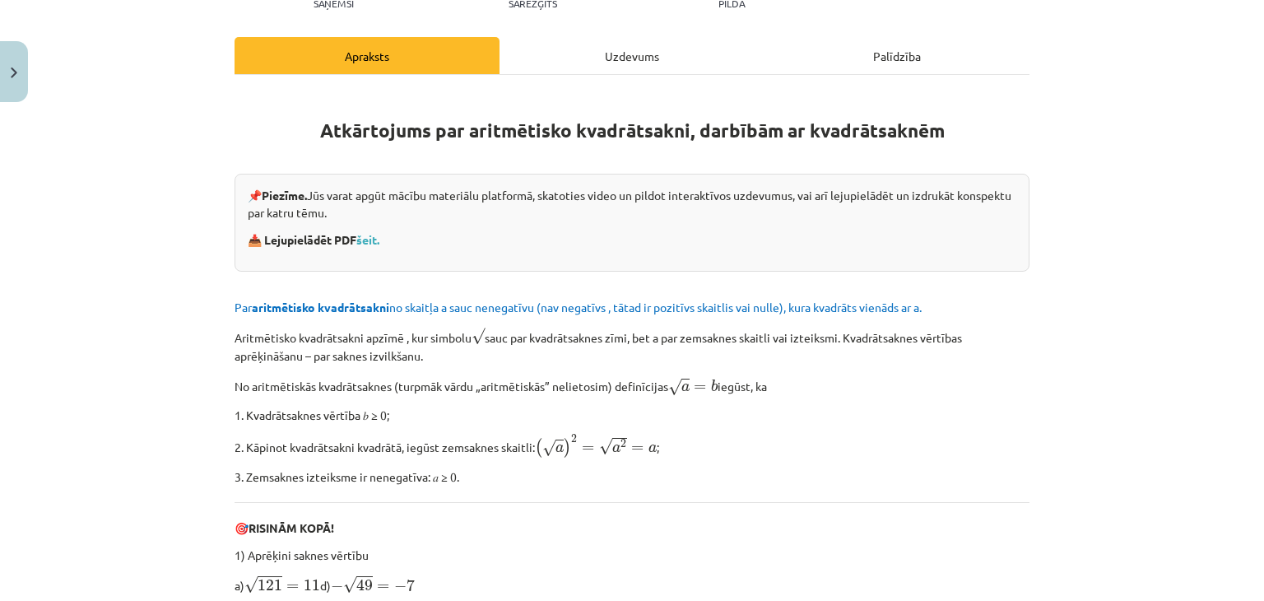
scroll to position [125, 0]
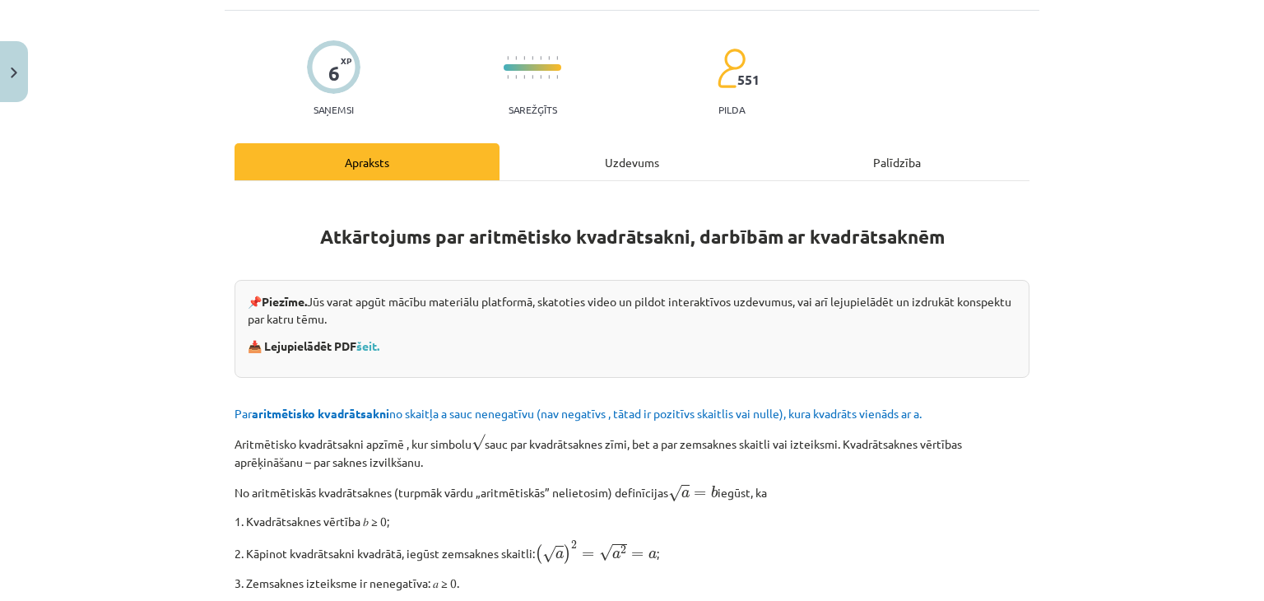
click at [626, 175] on div "Uzdevums" at bounding box center [631, 161] width 265 height 37
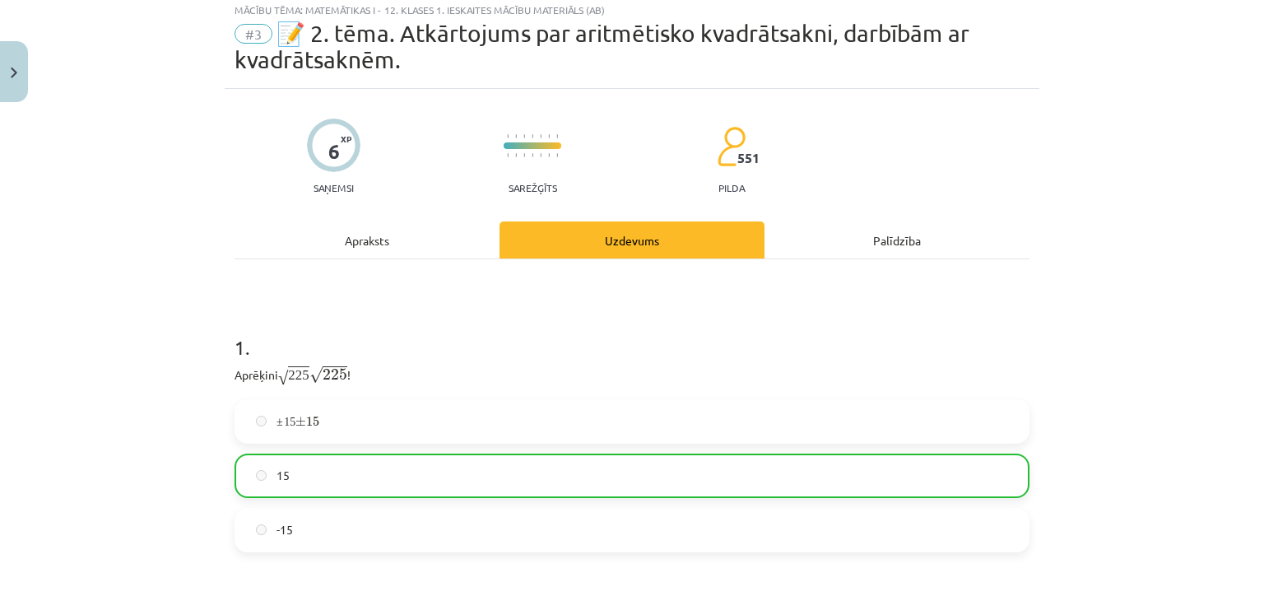
scroll to position [41, 0]
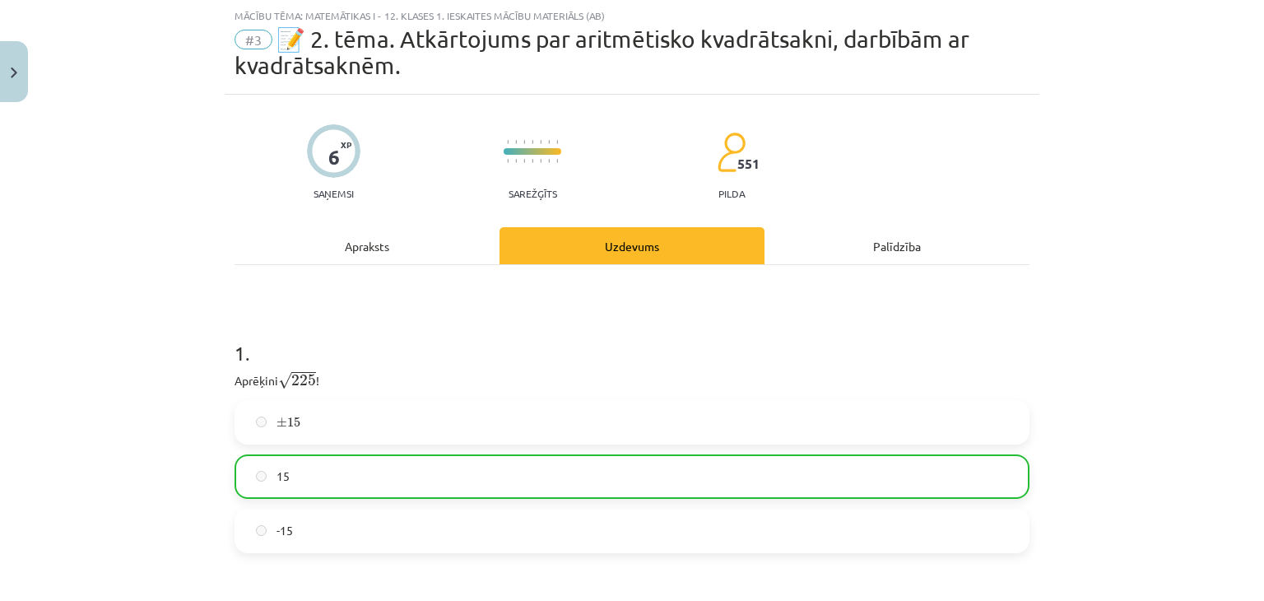
click at [372, 260] on div "Apraksts" at bounding box center [366, 245] width 265 height 37
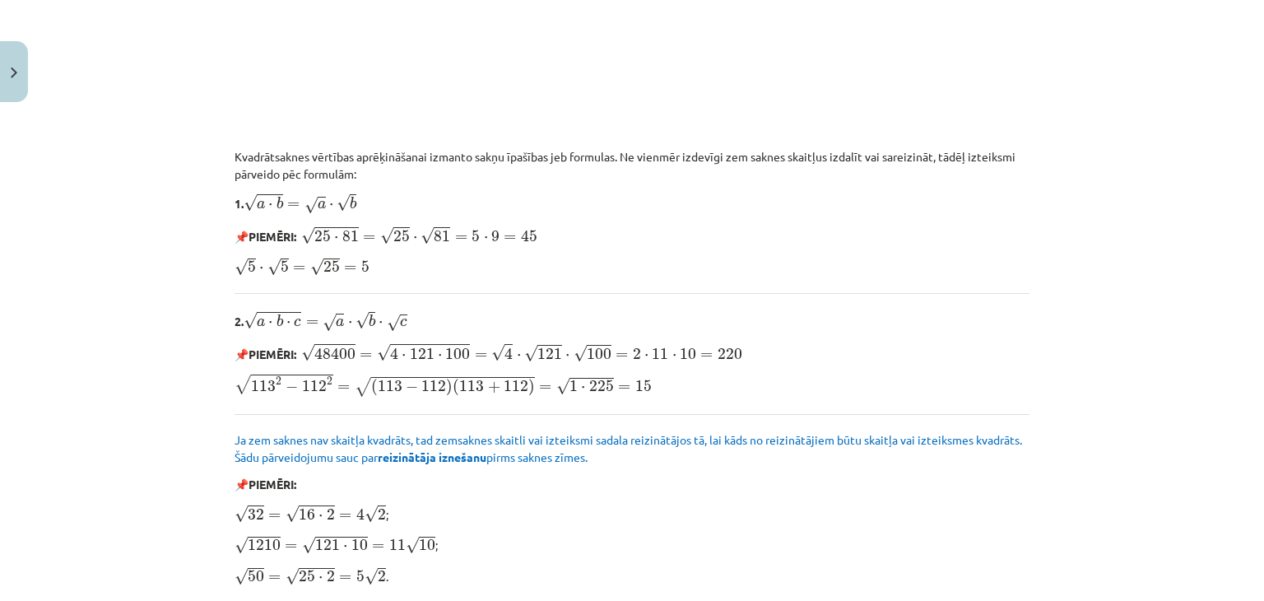
scroll to position [2027, 0]
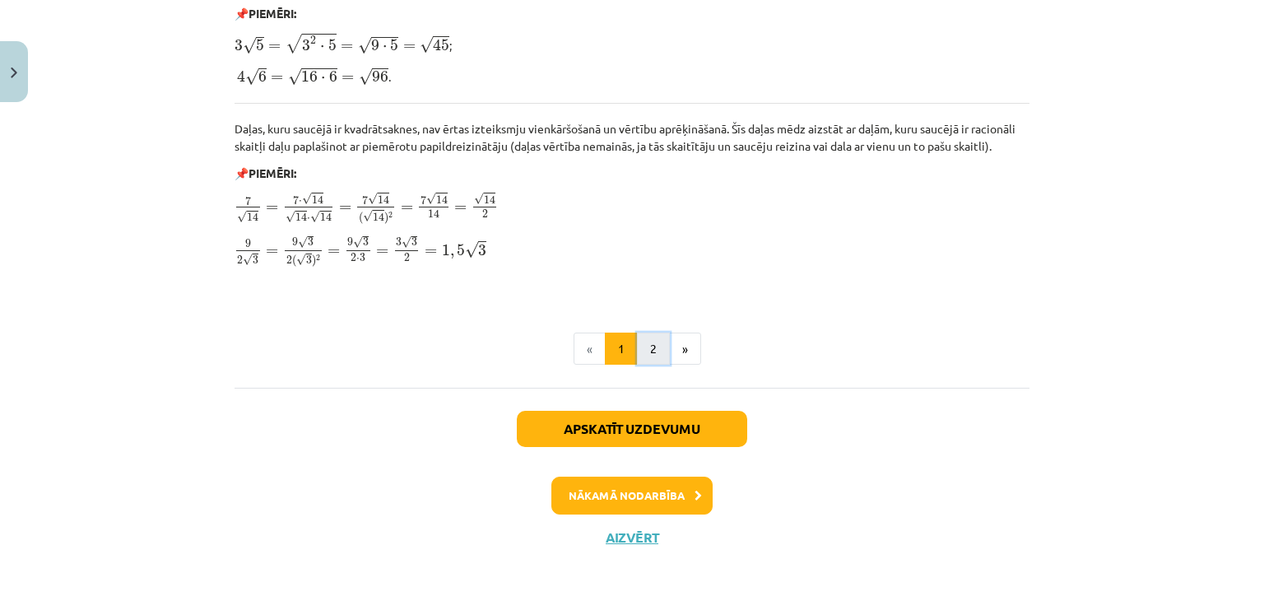
click at [642, 336] on button "2" at bounding box center [653, 348] width 33 height 33
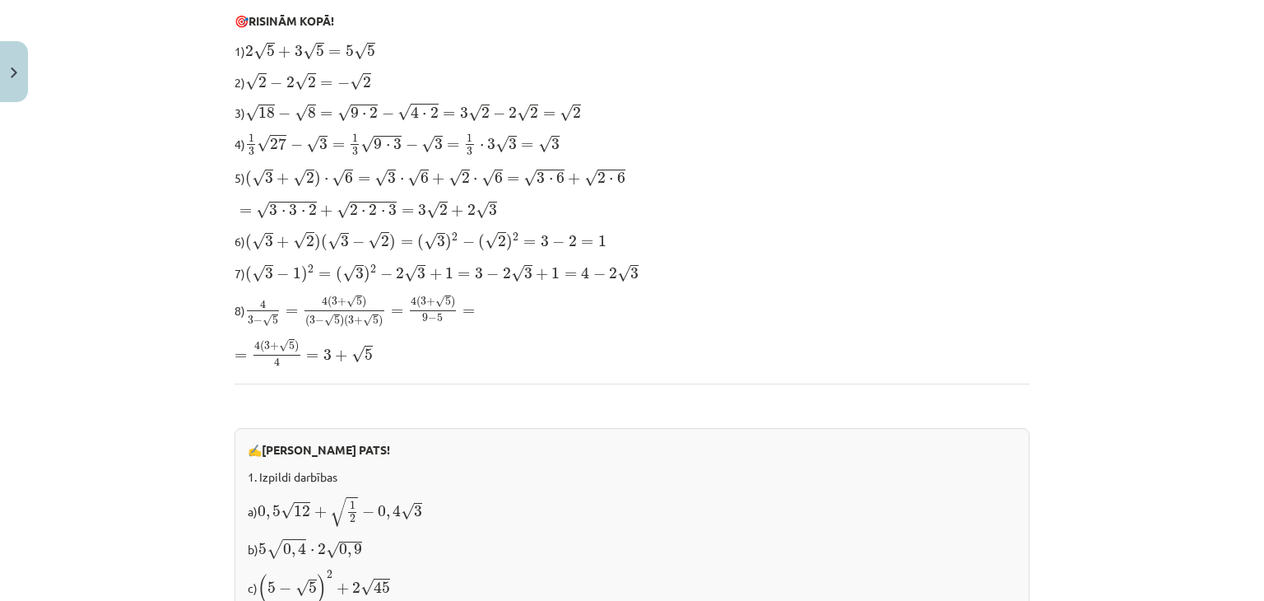
scroll to position [0, 0]
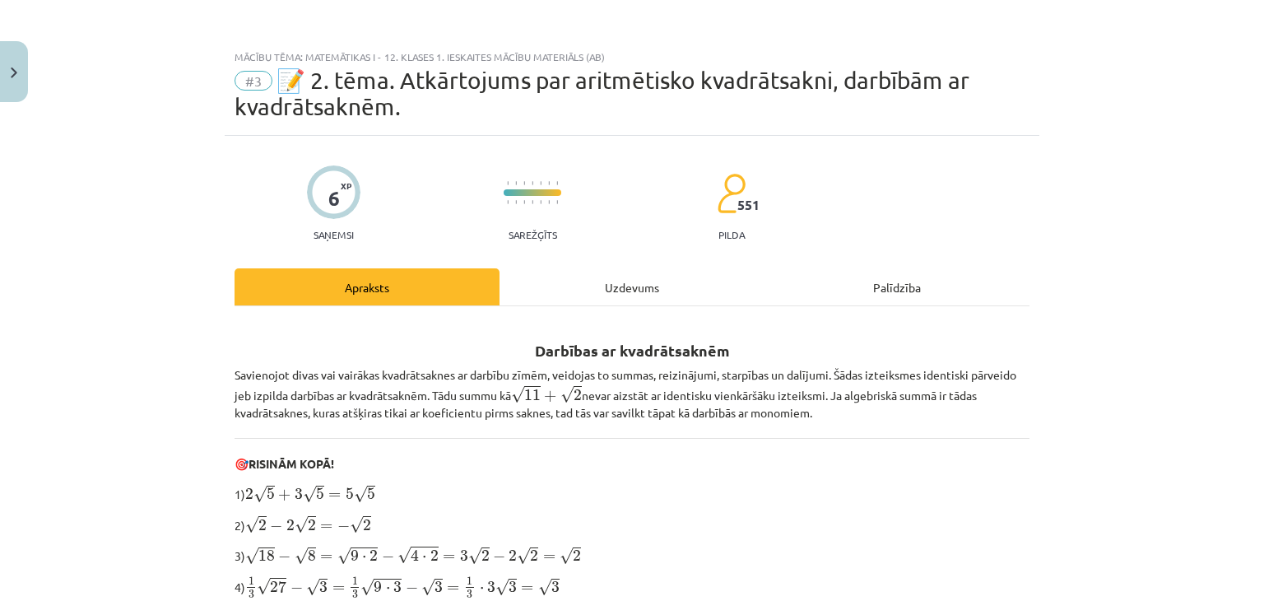
click at [658, 290] on div "Uzdevums" at bounding box center [631, 286] width 265 height 37
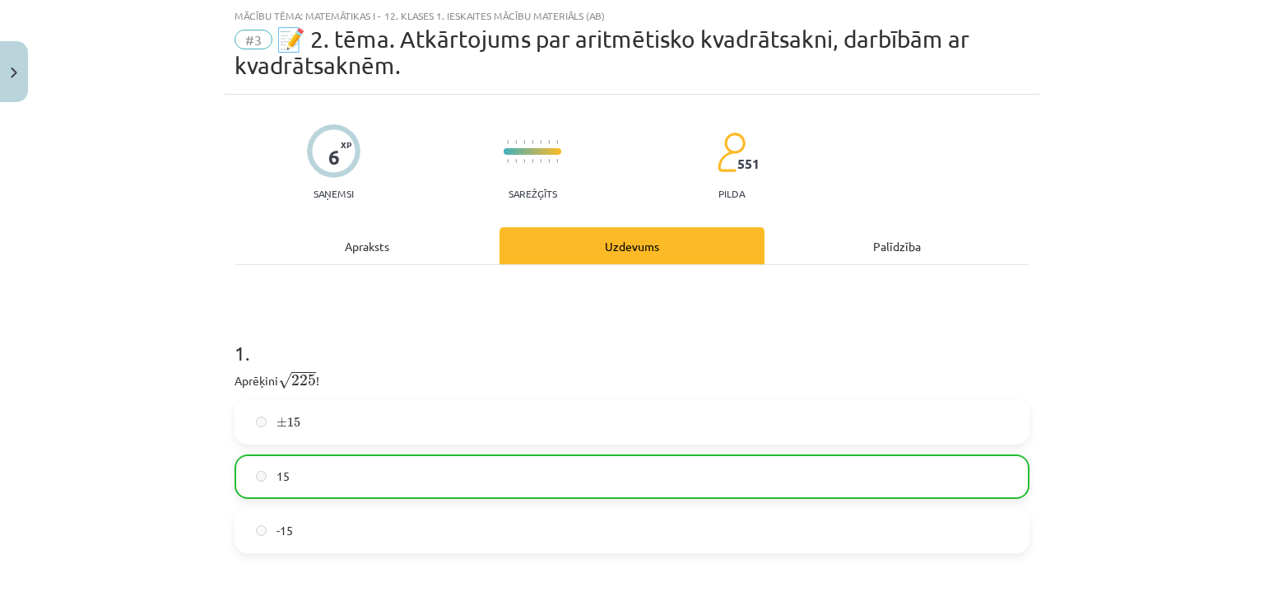
scroll to position [464, 0]
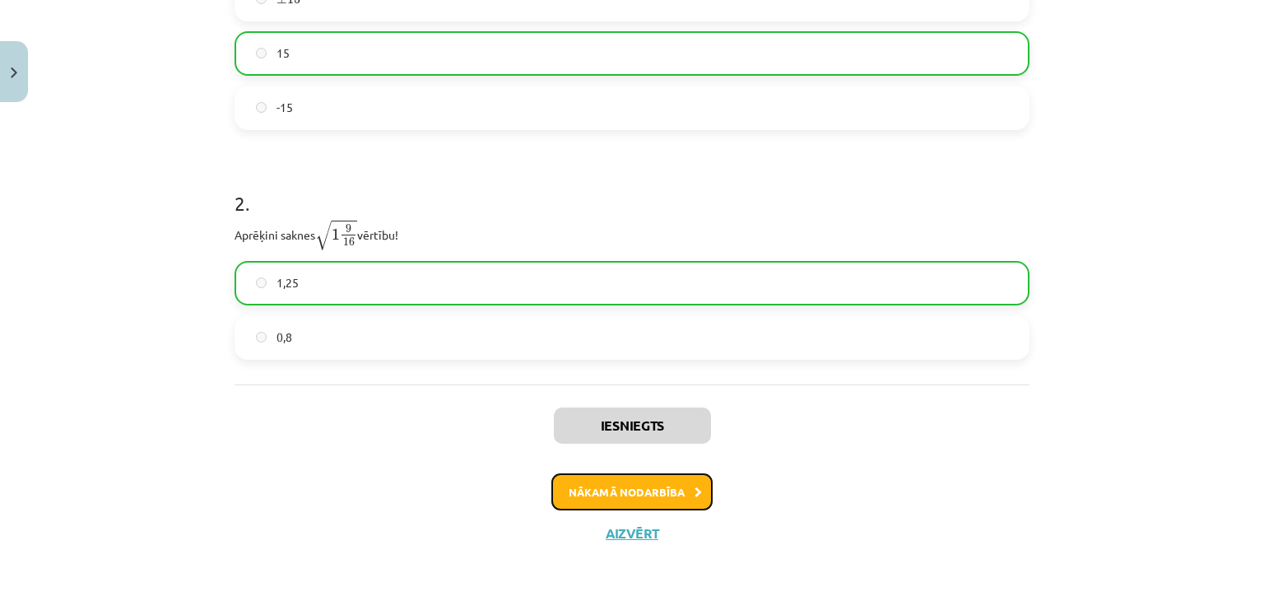
click at [624, 497] on button "Nākamā nodarbība" at bounding box center [631, 492] width 161 height 38
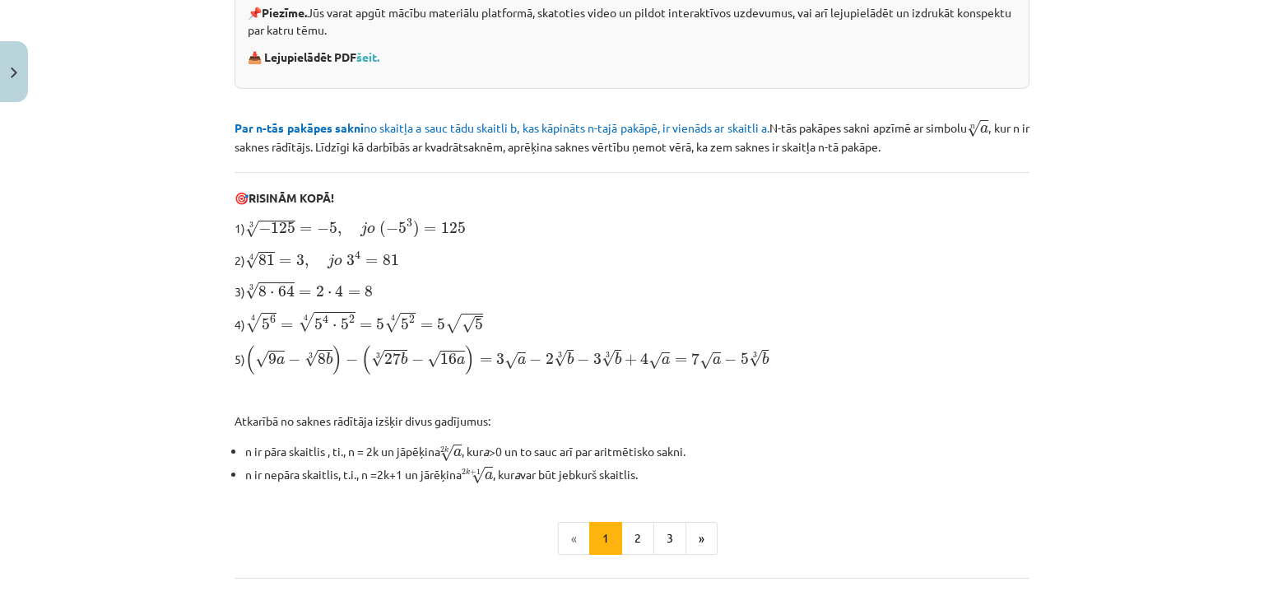
scroll to position [388, 0]
click at [635, 540] on button "2" at bounding box center [637, 537] width 33 height 33
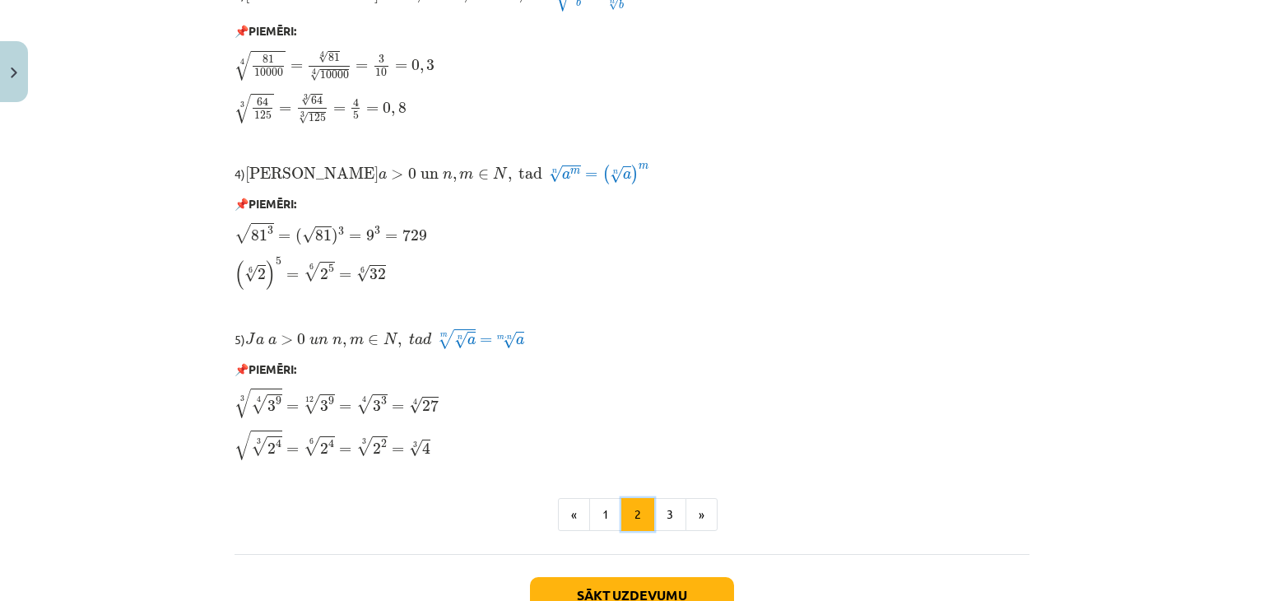
scroll to position [1400, 0]
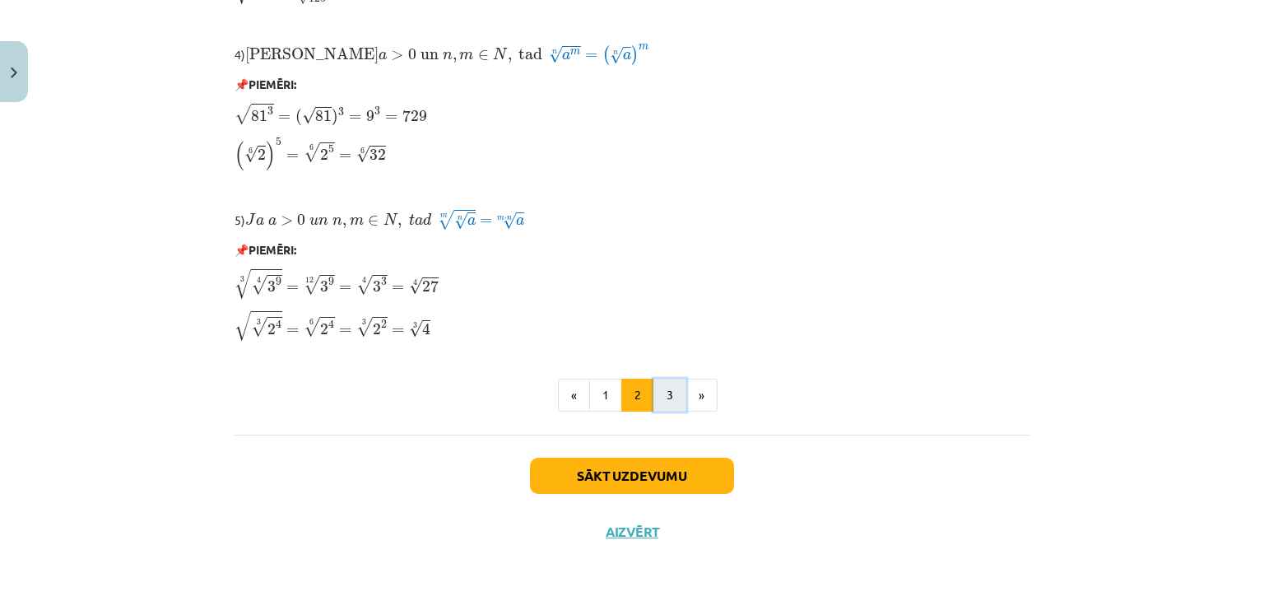
click at [658, 394] on button "3" at bounding box center [669, 394] width 33 height 33
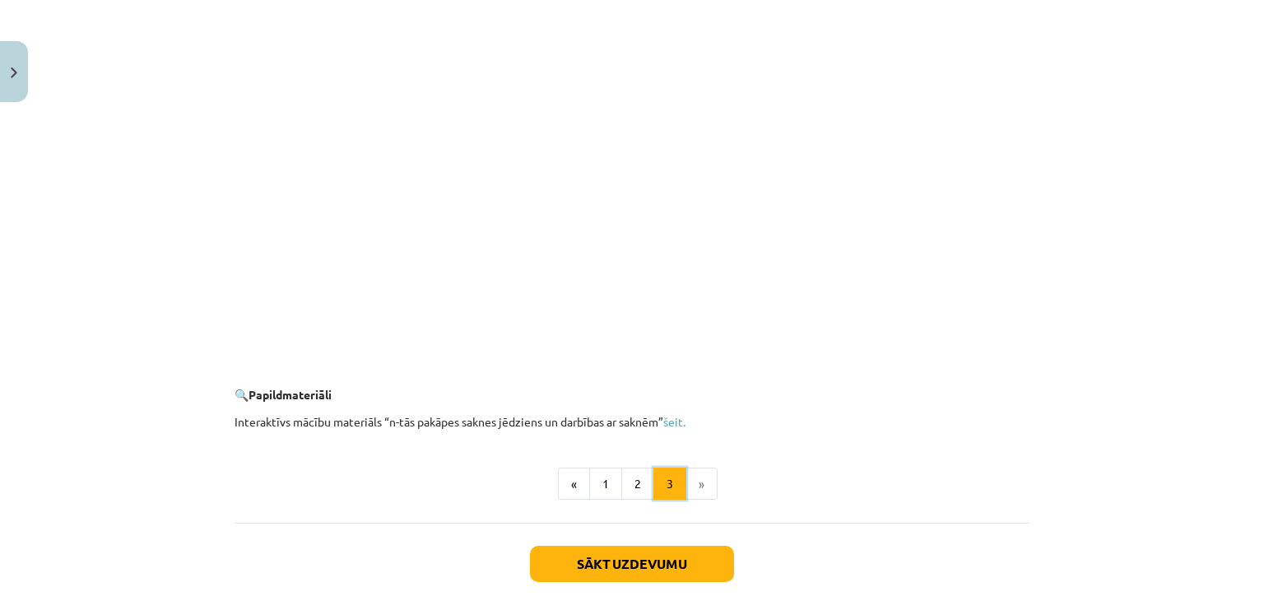
scroll to position [2986, 0]
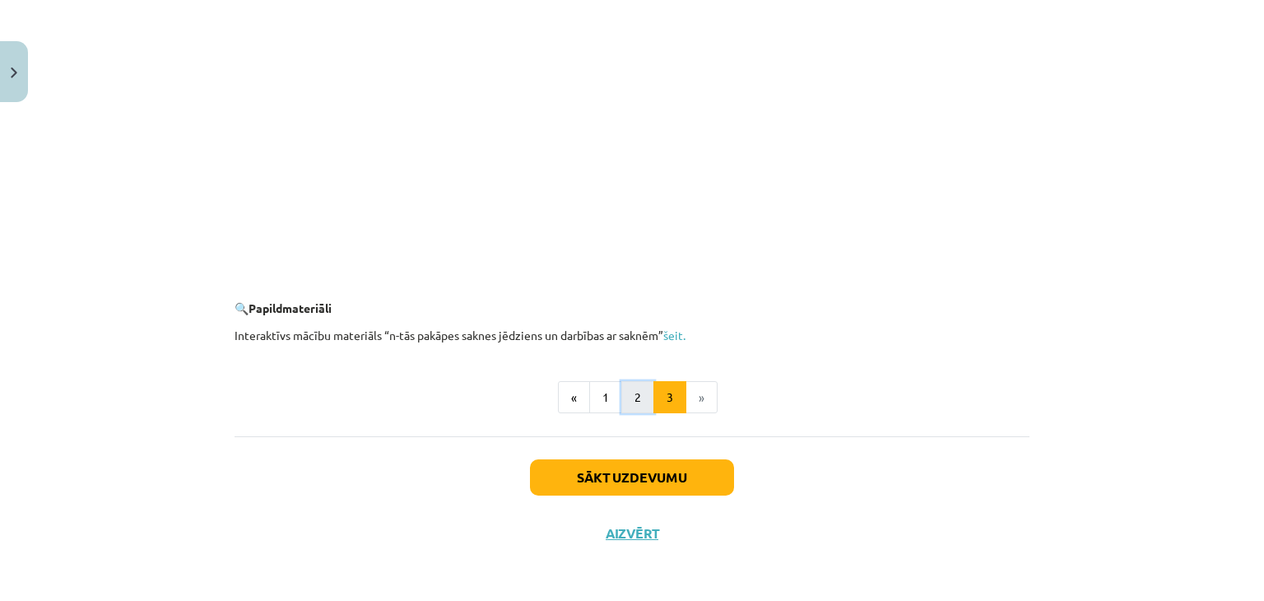
click at [628, 398] on button "2" at bounding box center [637, 397] width 33 height 33
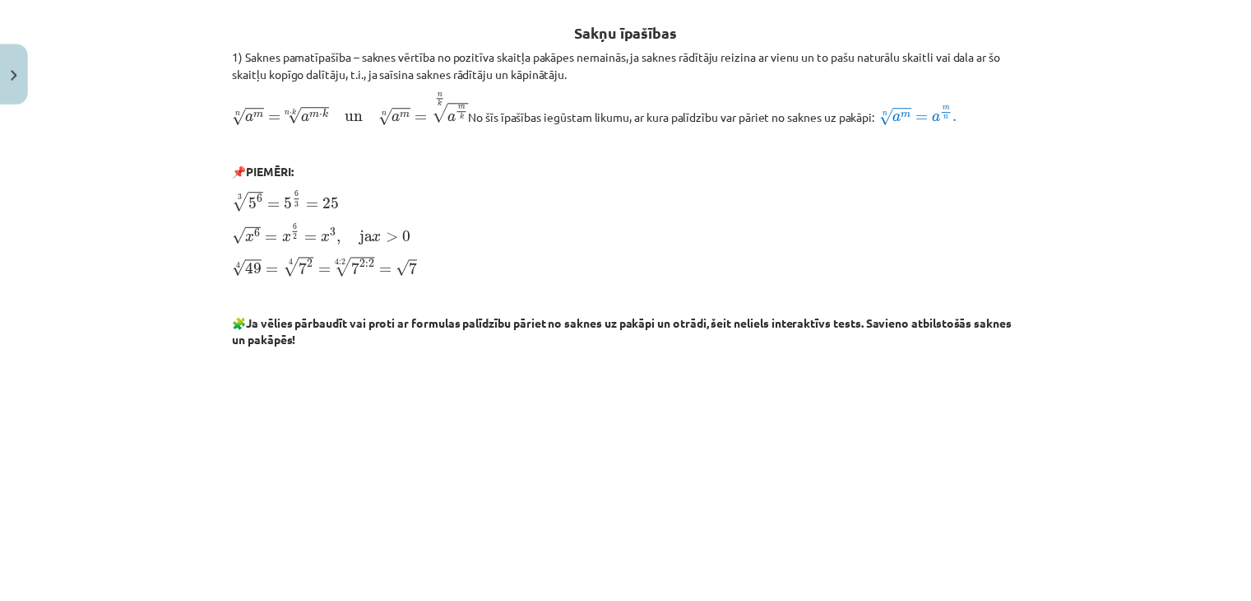
scroll to position [0, 0]
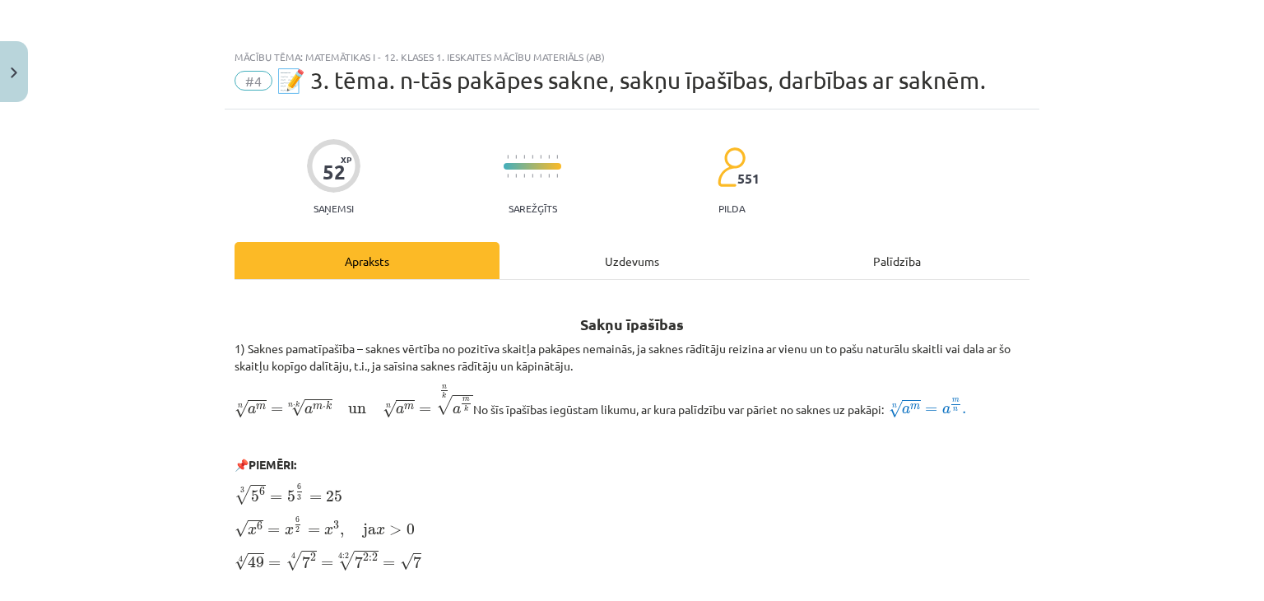
click at [0, 104] on div "Mācību tēma: Matemātikas i - 12. klases 1. ieskaites mācību materiāls (ab) #4 📝…" at bounding box center [632, 300] width 1264 height 601
click at [4, 86] on button "Close" at bounding box center [14, 71] width 28 height 61
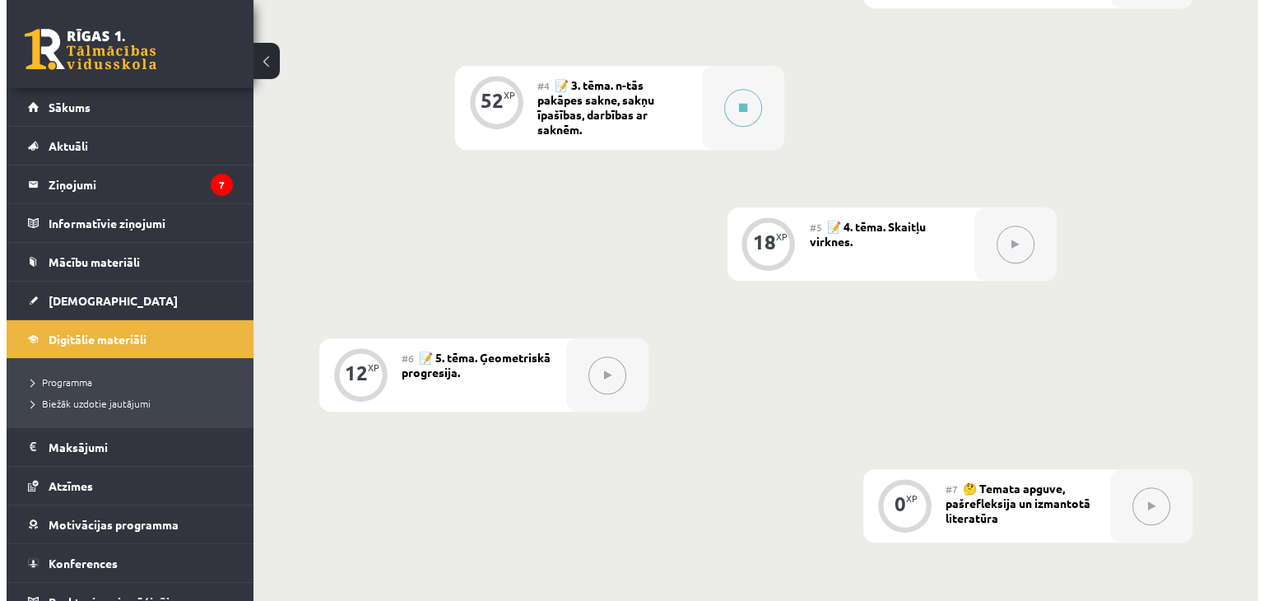
scroll to position [875, 0]
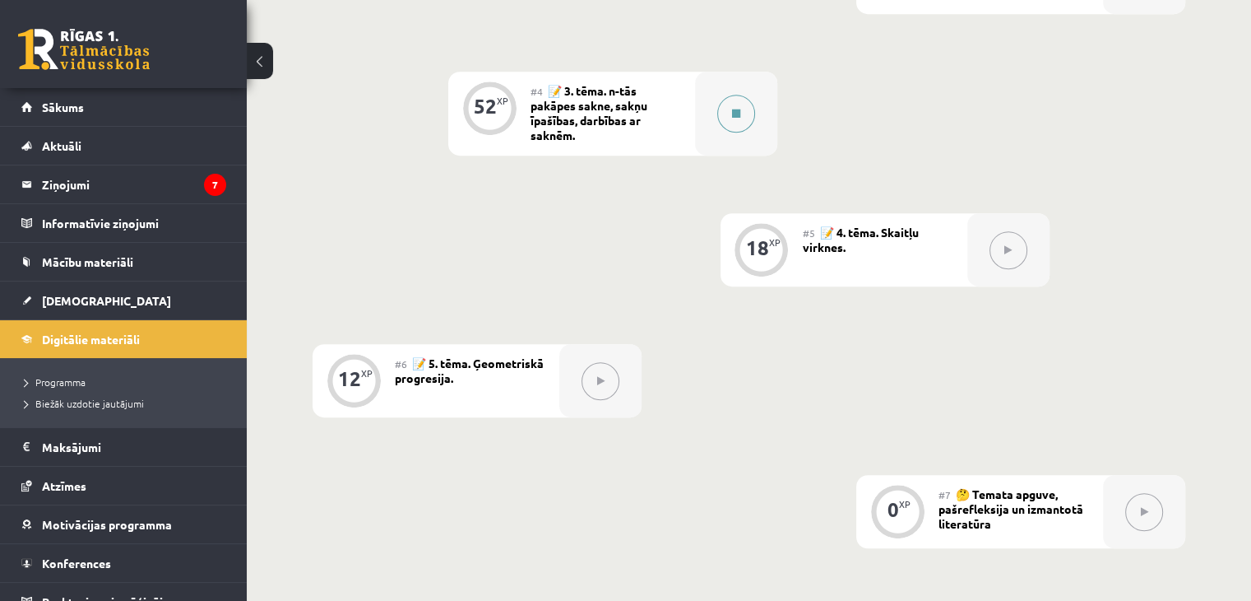
click at [736, 116] on icon at bounding box center [736, 114] width 8 height 10
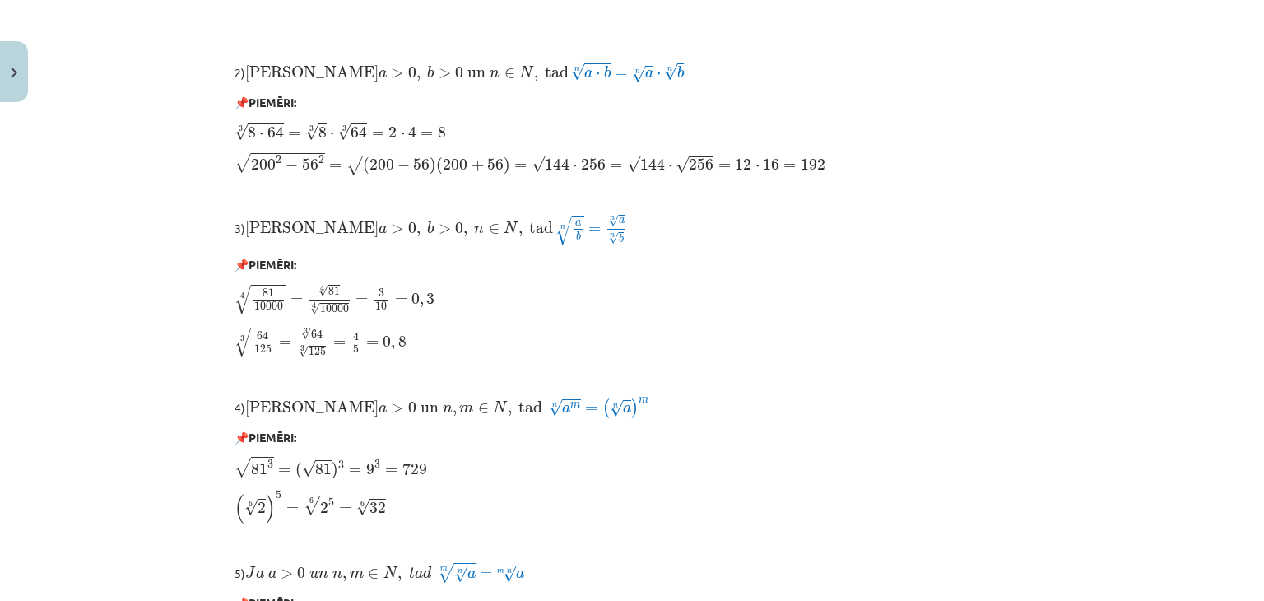
scroll to position [1400, 0]
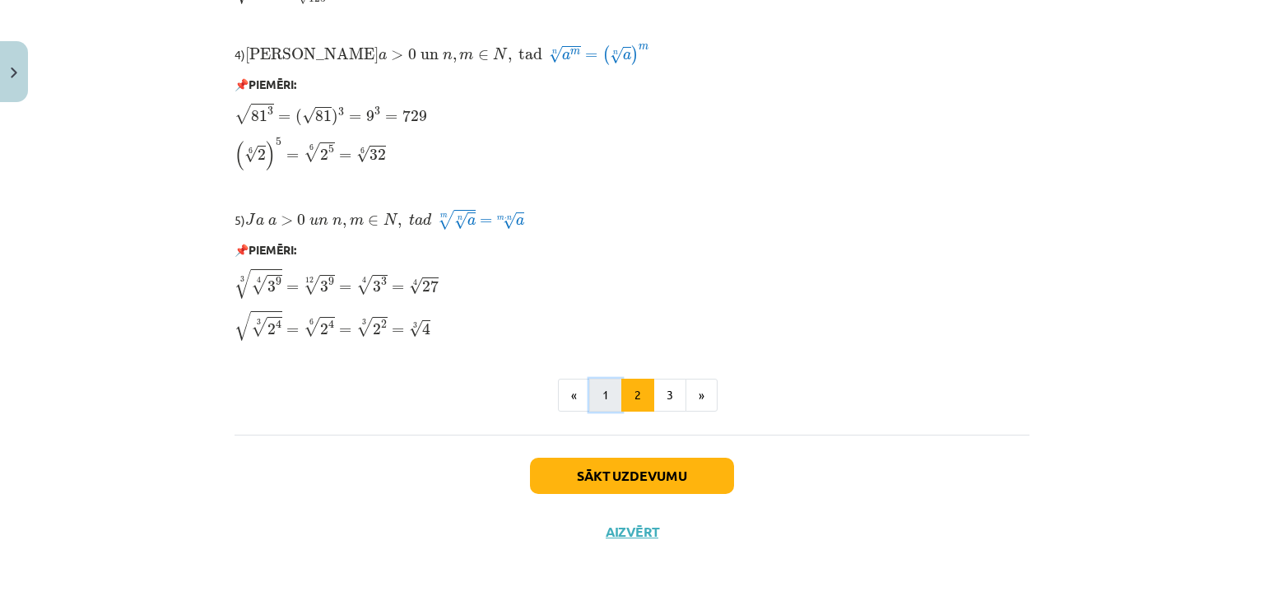
click at [609, 408] on button "1" at bounding box center [605, 394] width 33 height 33
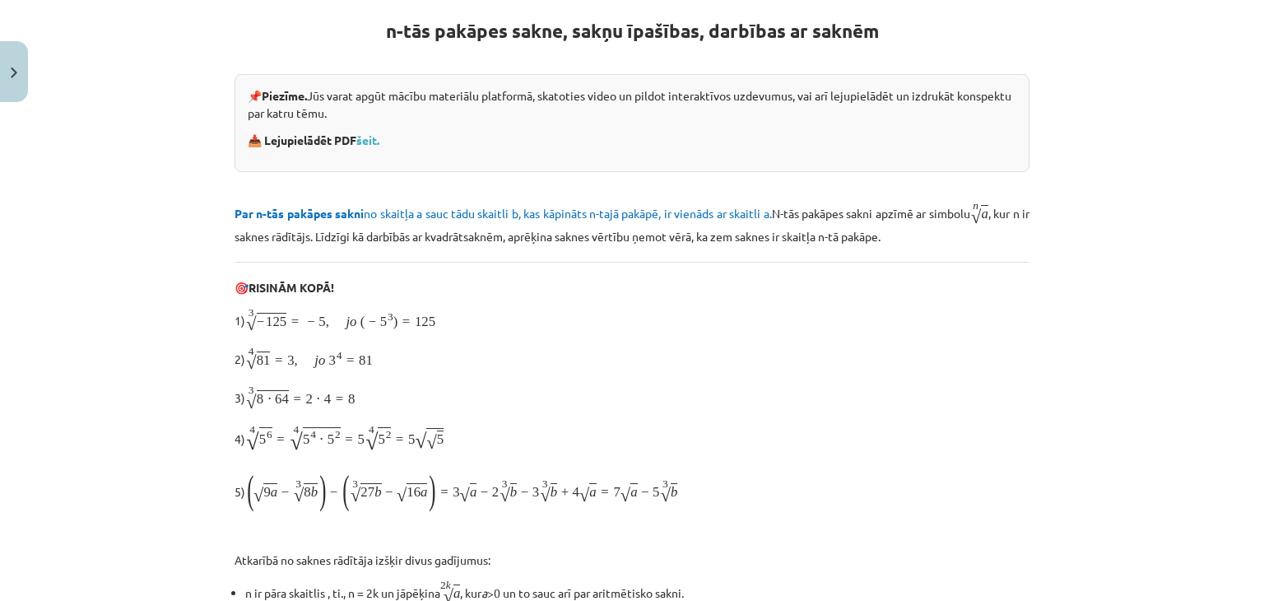
scroll to position [294, 0]
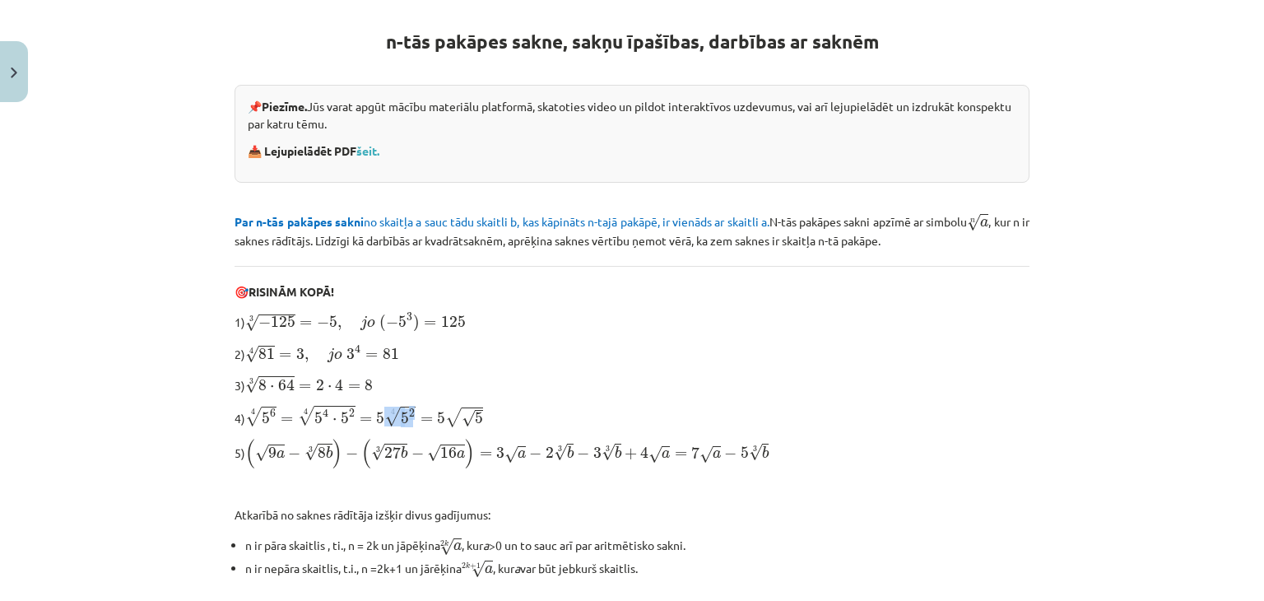
drag, startPoint x: 408, startPoint y: 408, endPoint x: 383, endPoint y: 420, distance: 27.2
click at [384, 420] on span "√ 5 2" at bounding box center [399, 416] width 31 height 21
click at [453, 492] on p at bounding box center [631, 487] width 795 height 17
click at [520, 420] on p "4) 4 √ 5 6 = 4 √ 5 4 ⋅ 5 2 = 5 4 √ 5 2 = 5 √ √ 5 5 6 4 = 5 4 ⋅ 5 2 4 = 5 5 2 4 …" at bounding box center [631, 416] width 795 height 24
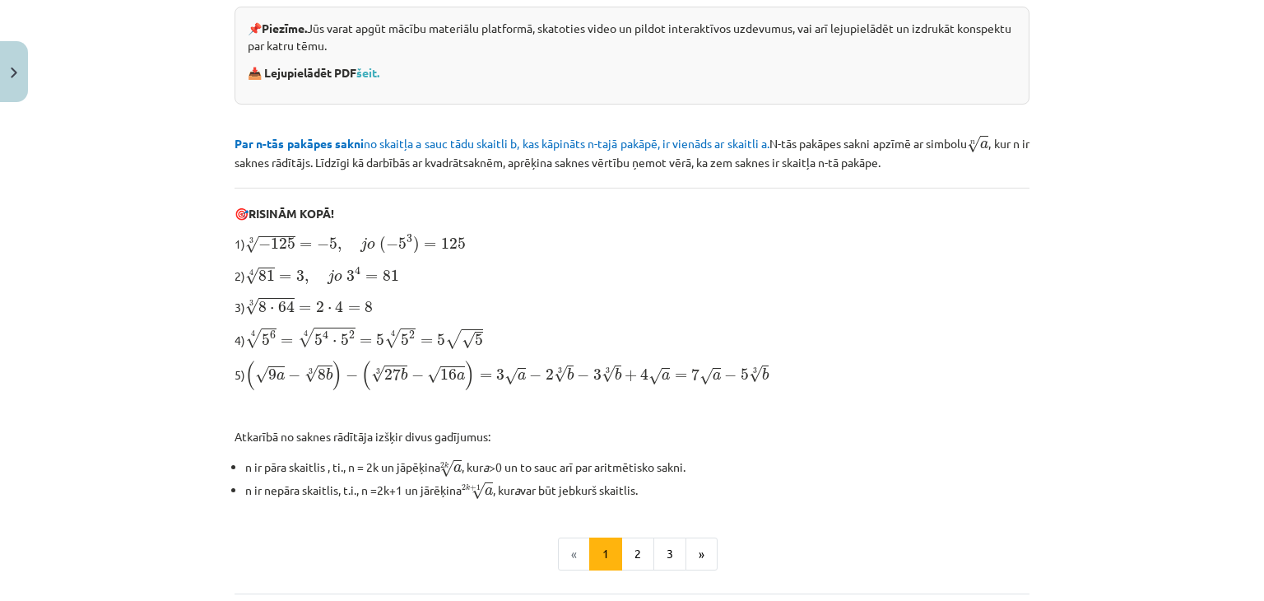
scroll to position [370, 0]
click at [624, 552] on button "2" at bounding box center [637, 555] width 33 height 33
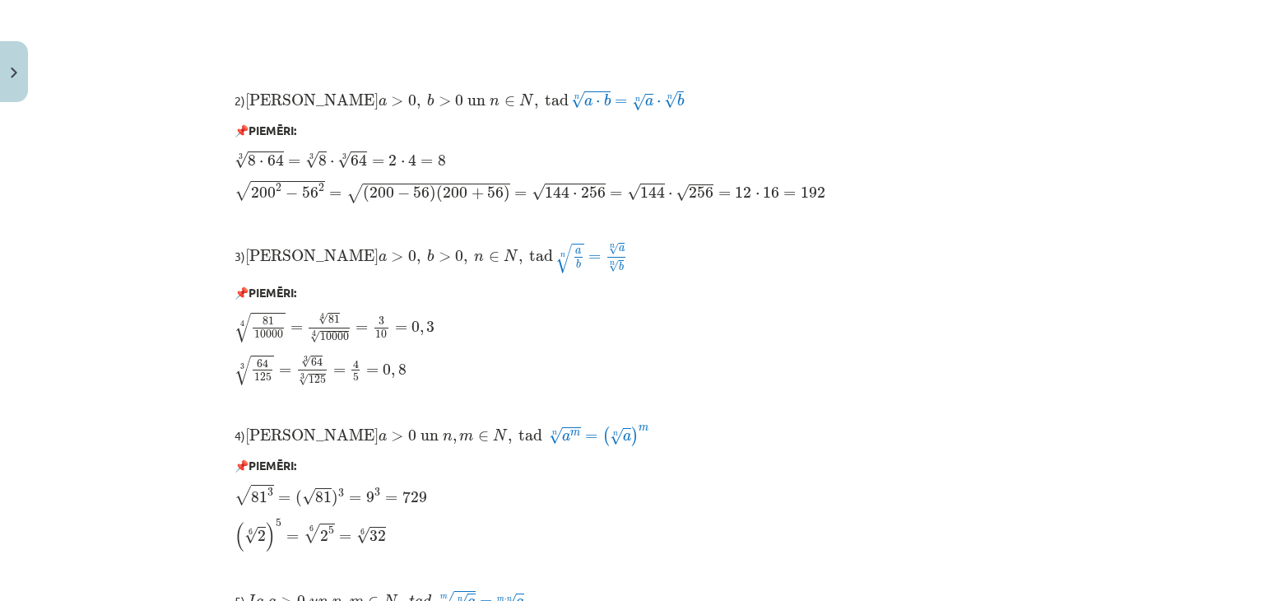
scroll to position [1019, 0]
drag, startPoint x: 457, startPoint y: 104, endPoint x: 574, endPoint y: 114, distance: 118.0
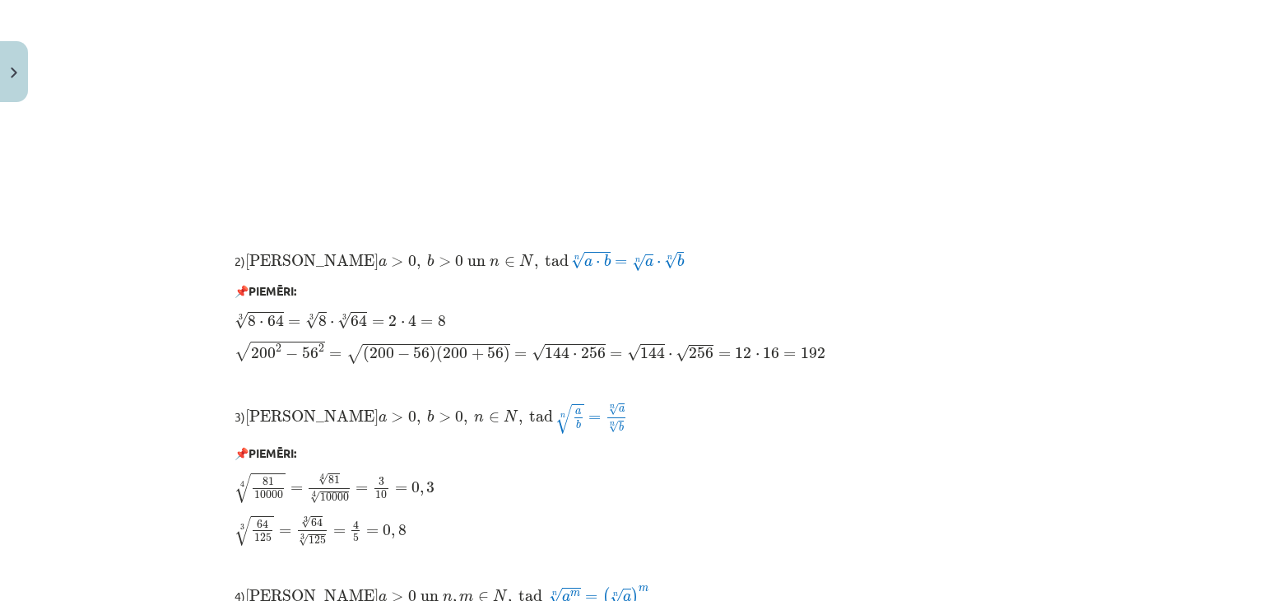
scroll to position [857, 0]
drag, startPoint x: 573, startPoint y: 262, endPoint x: 448, endPoint y: 244, distance: 126.3
click at [448, 244] on div "Sakņu īpašības 1) Saknes pamatīpašība – saknes vērtība no pozitīva skaitļa pakā…" at bounding box center [631, 160] width 795 height 1446
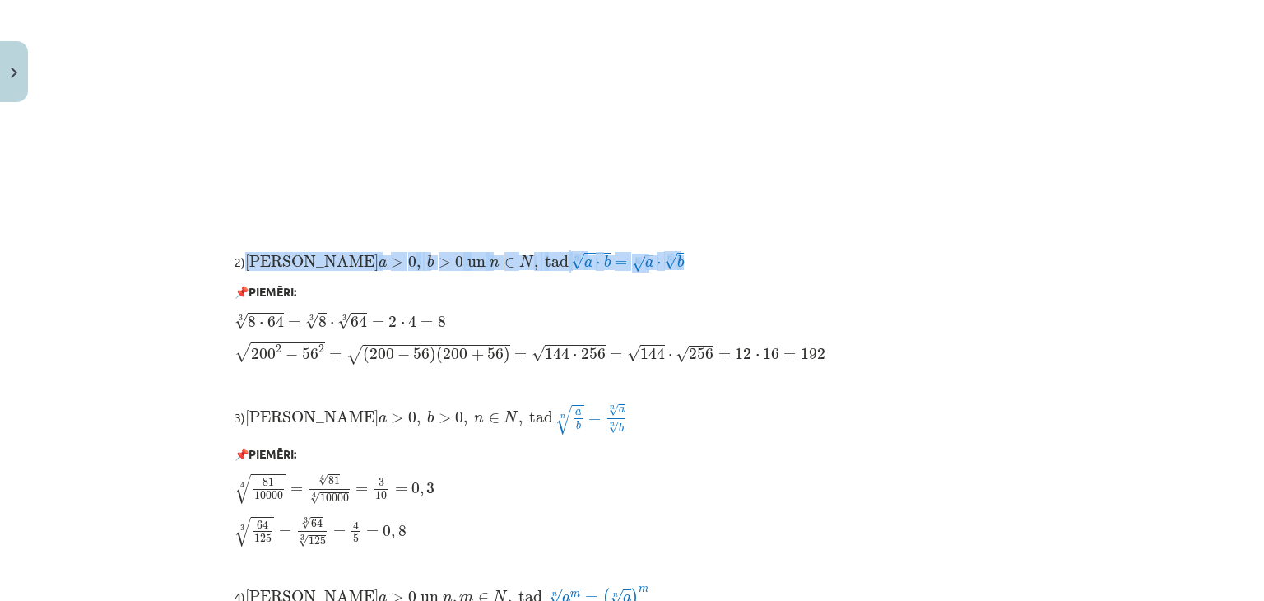
click at [439, 327] on span "8" at bounding box center [442, 322] width 8 height 12
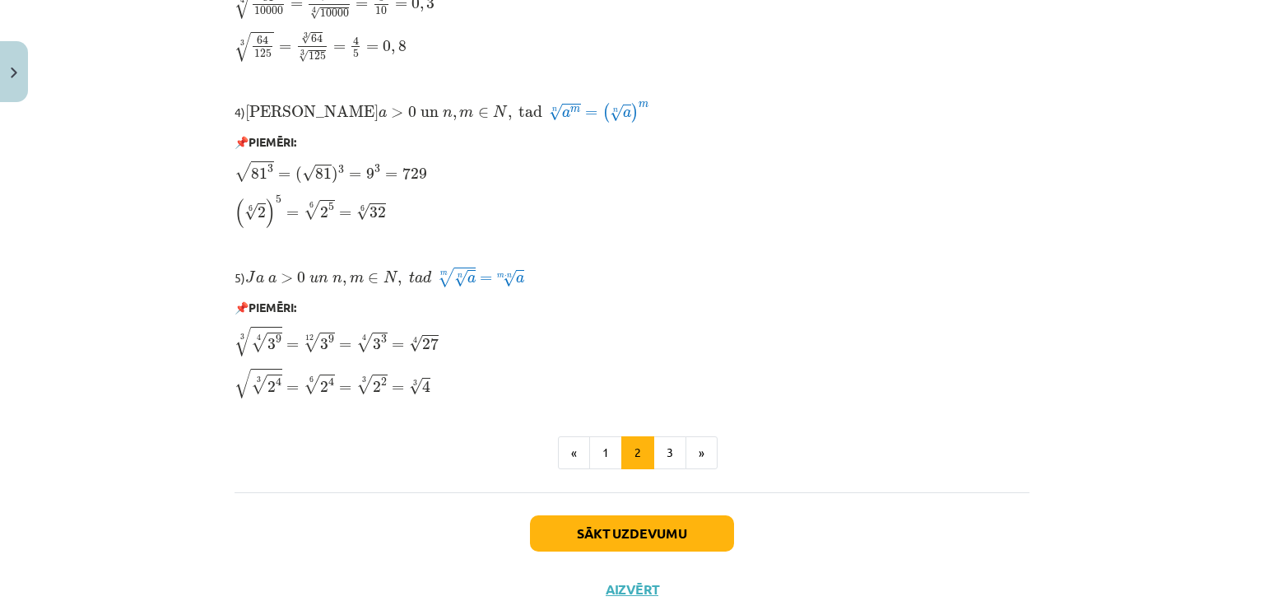
scroll to position [1358, 0]
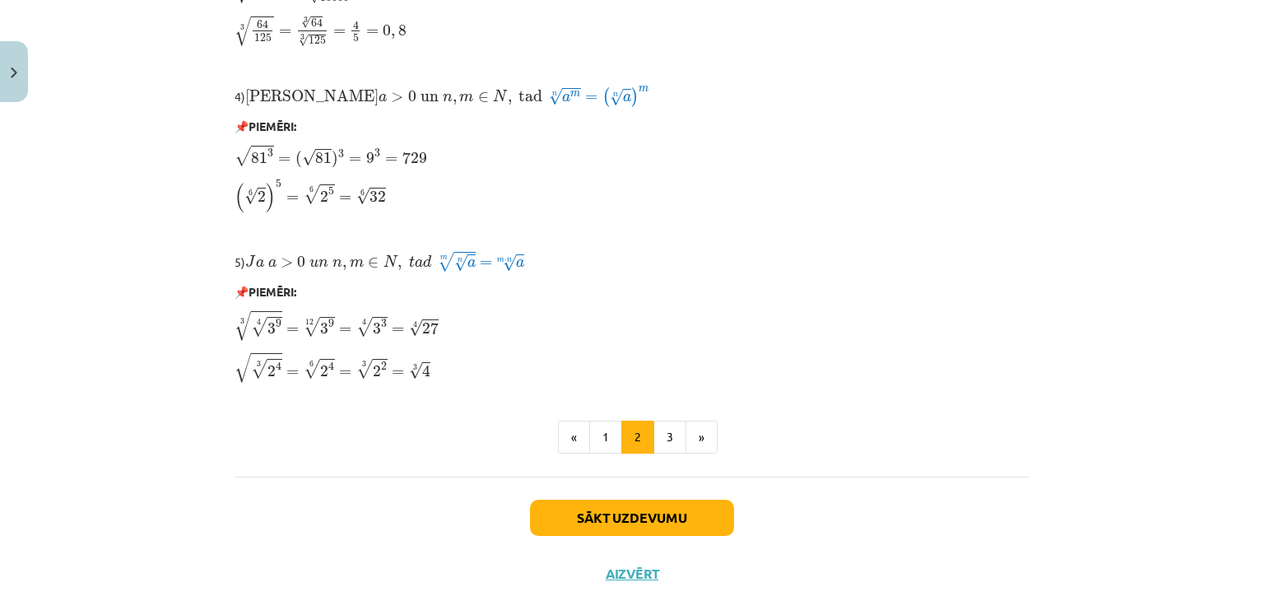
click at [664, 439] on button "3" at bounding box center [669, 436] width 33 height 33
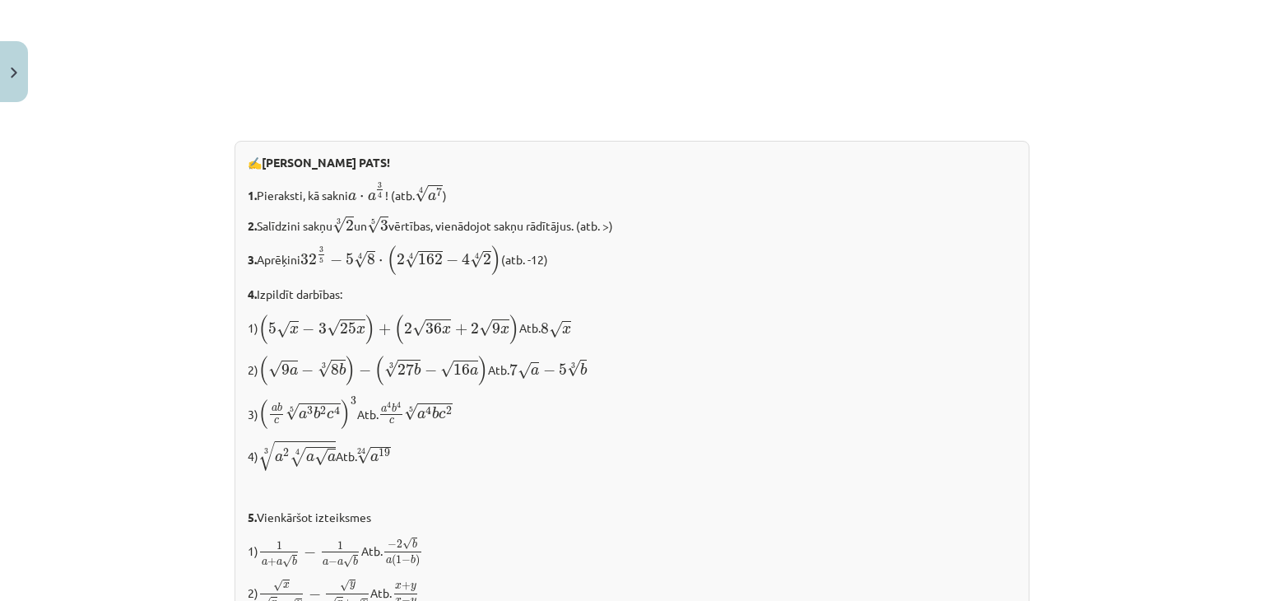
scroll to position [1720, 0]
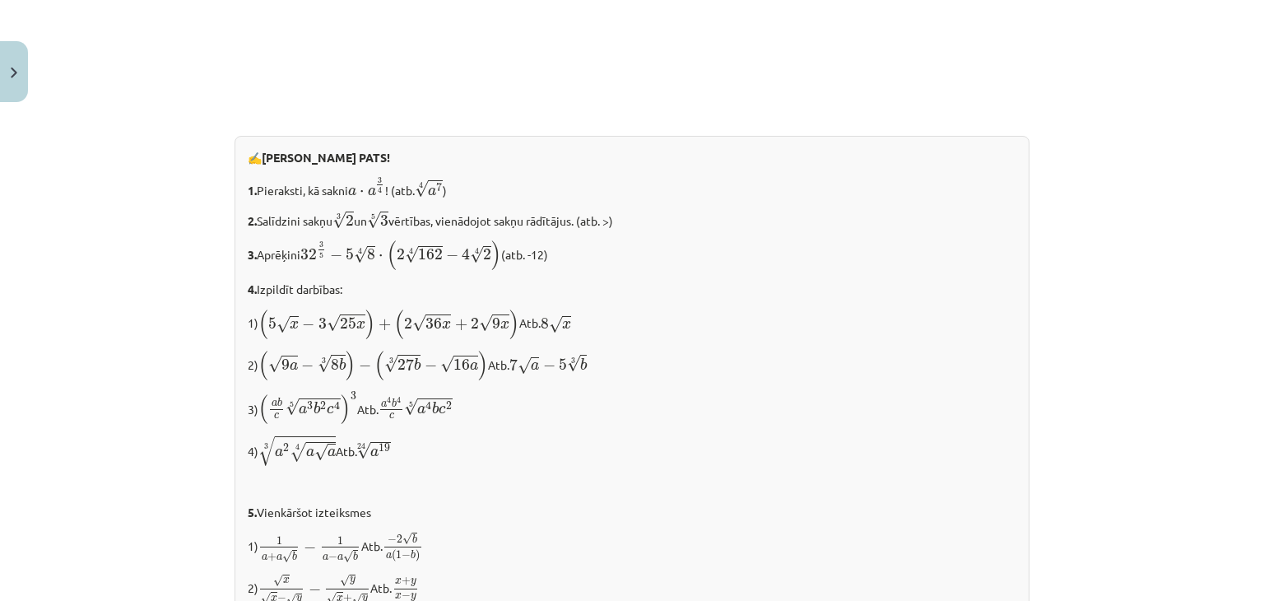
click at [389, 191] on p "1. Pieraksti, kā sakni a ⋅ a 3 4 a ⋅ a 3 4 ! (atb. 4 √ a 7 a 7 4 )" at bounding box center [632, 187] width 768 height 23
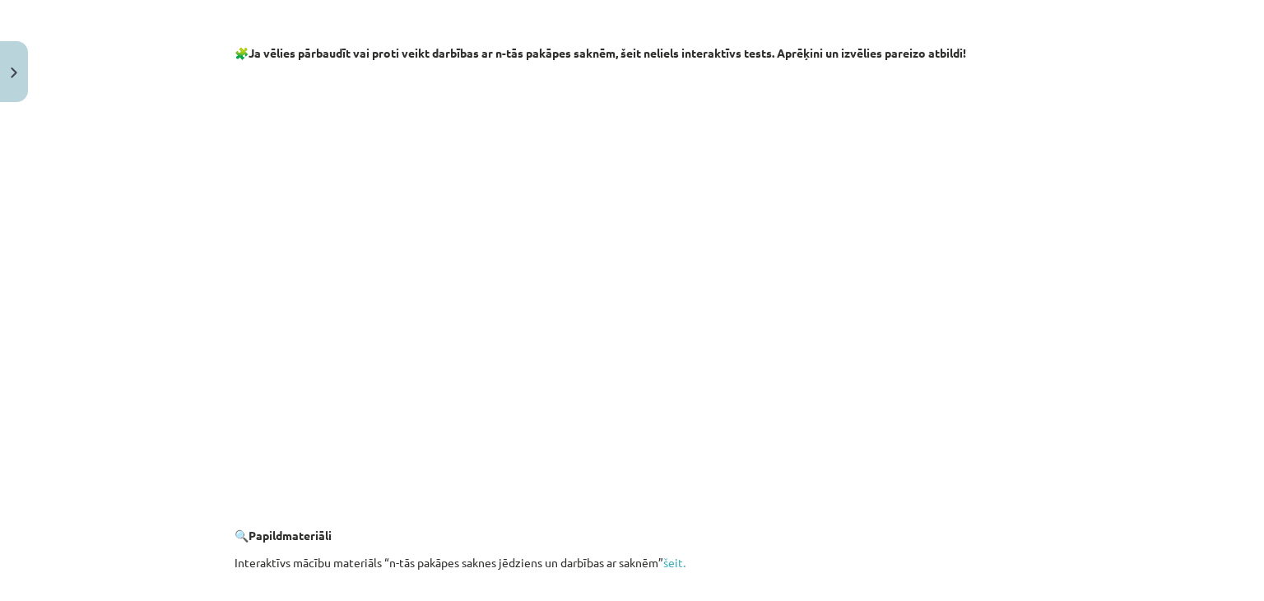
scroll to position [2758, 0]
